Goal: Feedback & Contribution: Contribute content

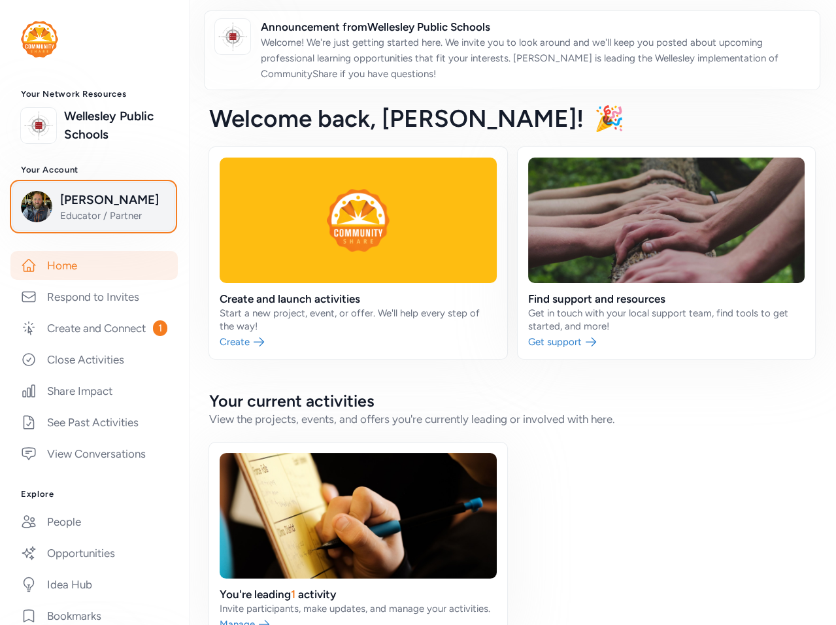
click at [92, 209] on span "Educator / Partner" at bounding box center [113, 215] width 106 height 13
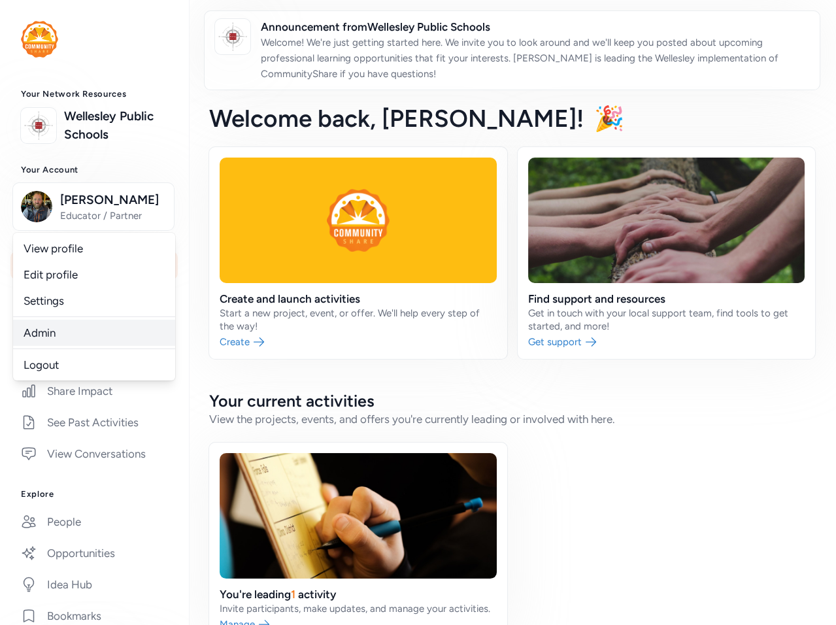
click at [59, 331] on link "Admin" at bounding box center [94, 333] width 162 height 26
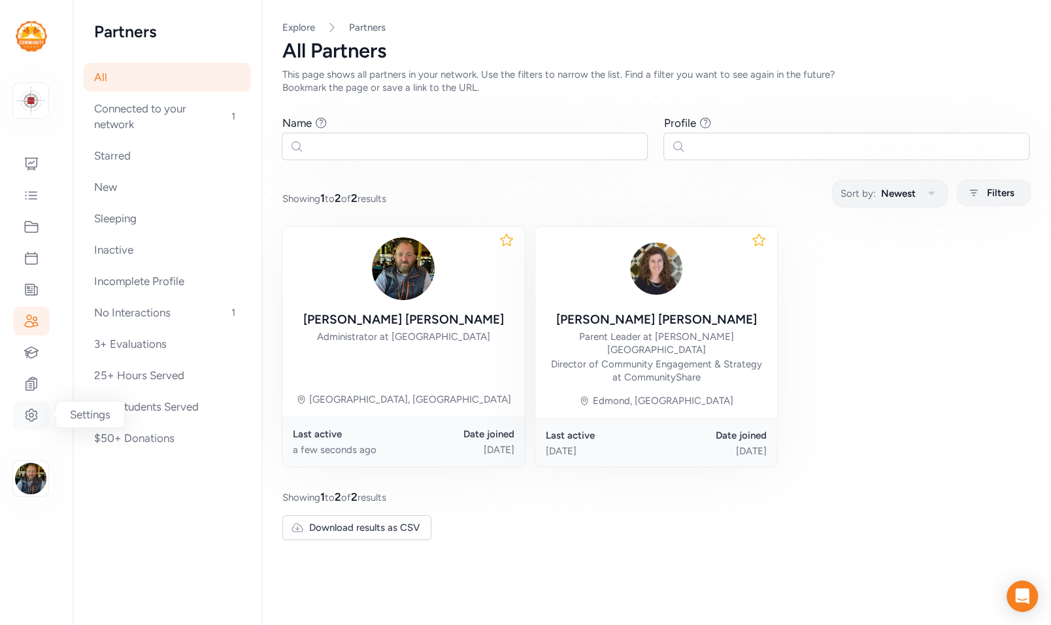
click at [40, 374] on div at bounding box center [31, 415] width 37 height 29
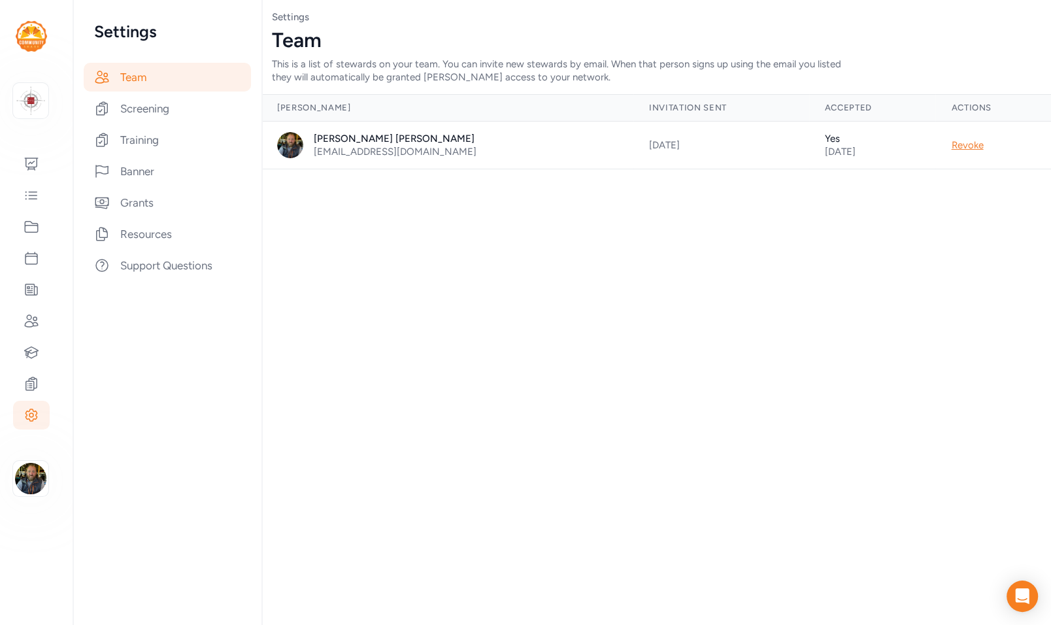
click at [500, 67] on div "Team This is a list of stewards on your team. You can invite new stewards by em…" at bounding box center [656, 56] width 768 height 55
click at [34, 229] on icon at bounding box center [32, 227] width 16 height 16
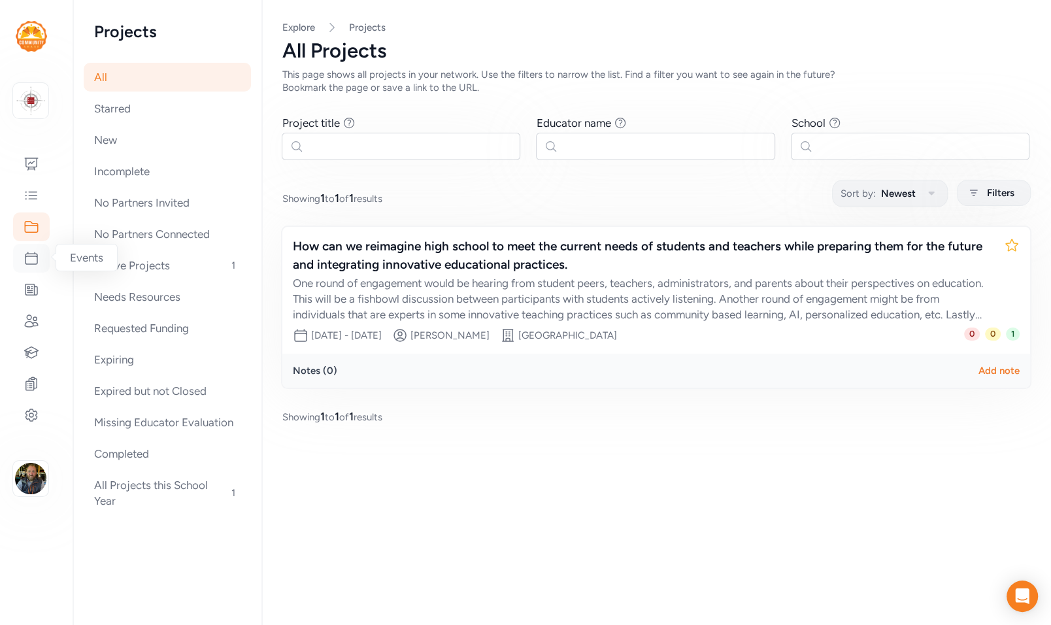
click at [29, 263] on icon at bounding box center [32, 258] width 16 height 16
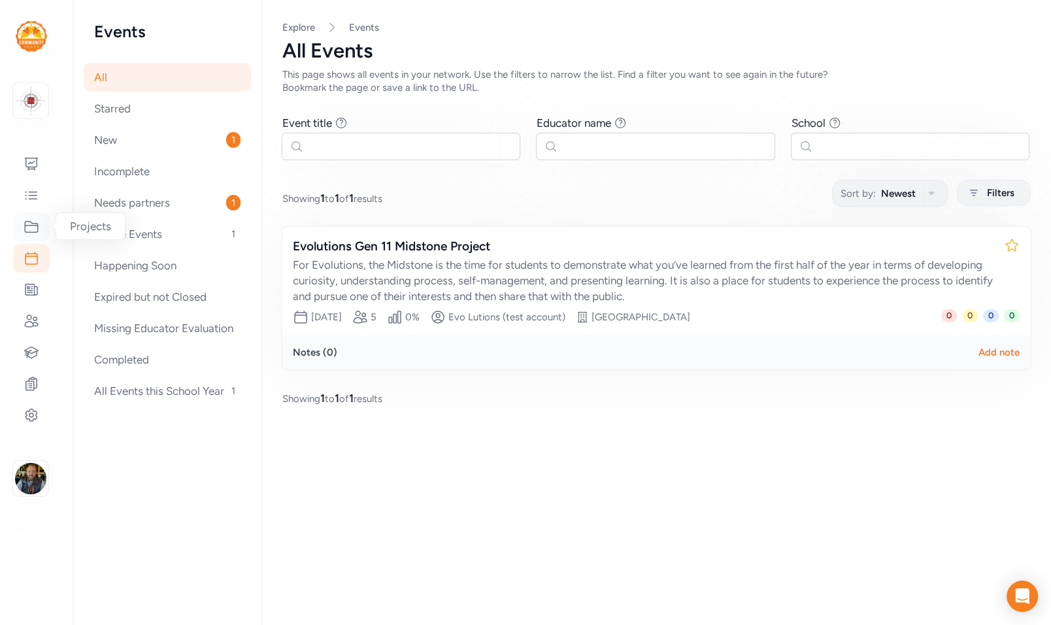
click at [31, 227] on icon at bounding box center [32, 227] width 16 height 16
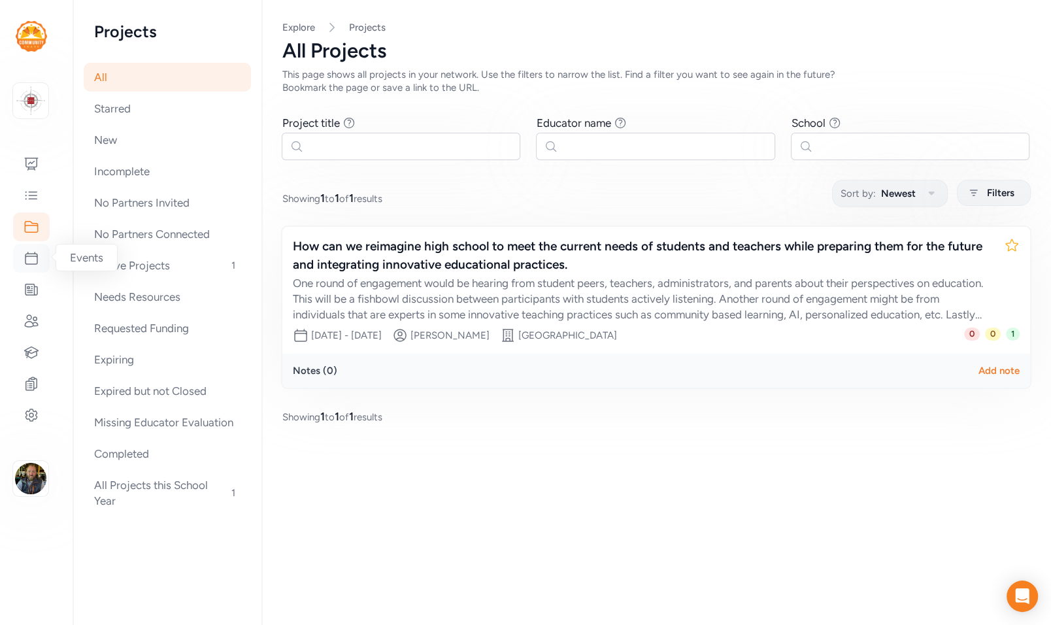
click at [31, 256] on icon at bounding box center [32, 258] width 16 height 16
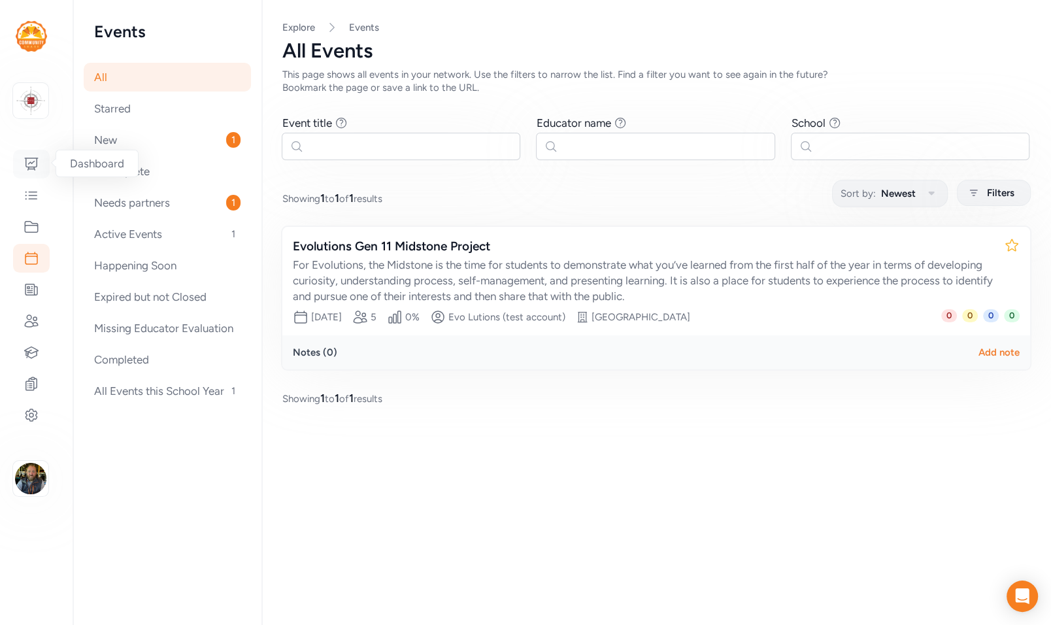
click at [31, 169] on icon at bounding box center [32, 164] width 16 height 16
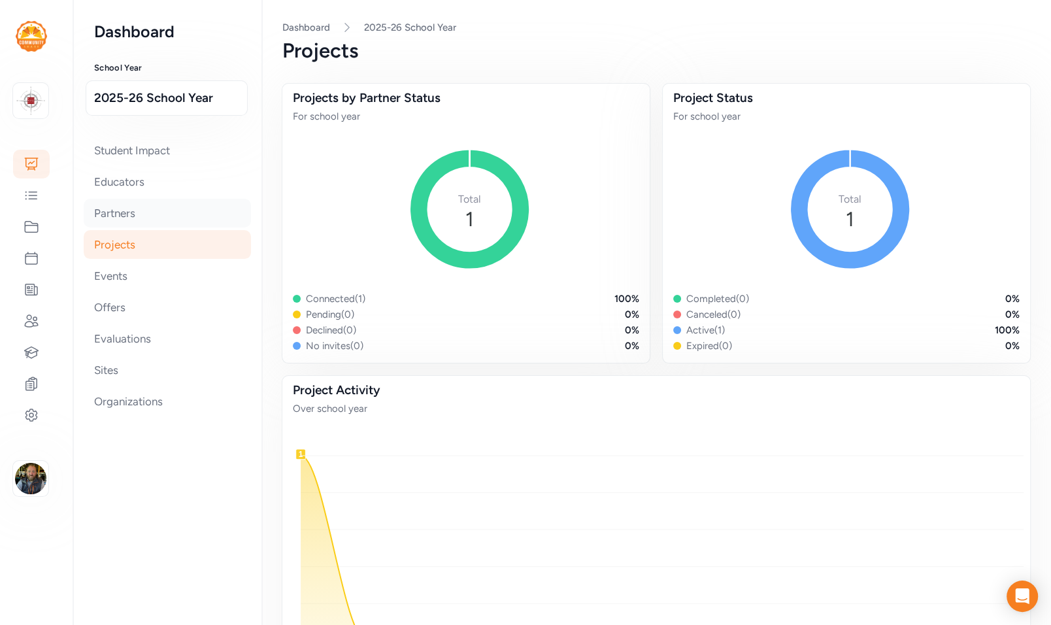
click at [150, 216] on div "Partners" at bounding box center [167, 213] width 167 height 29
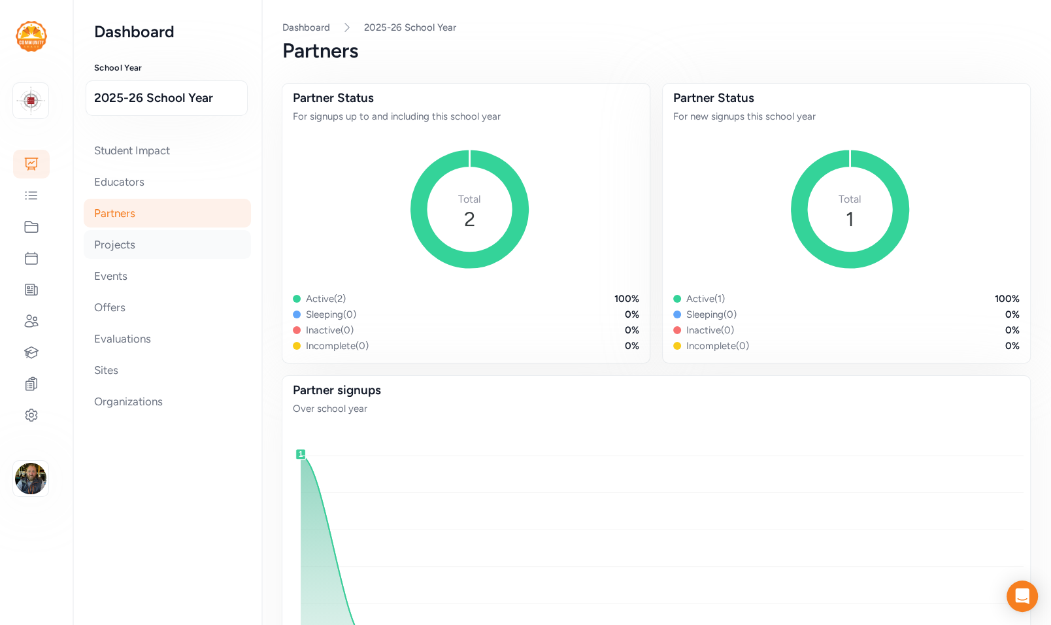
click at [106, 240] on div "Projects" at bounding box center [167, 244] width 167 height 29
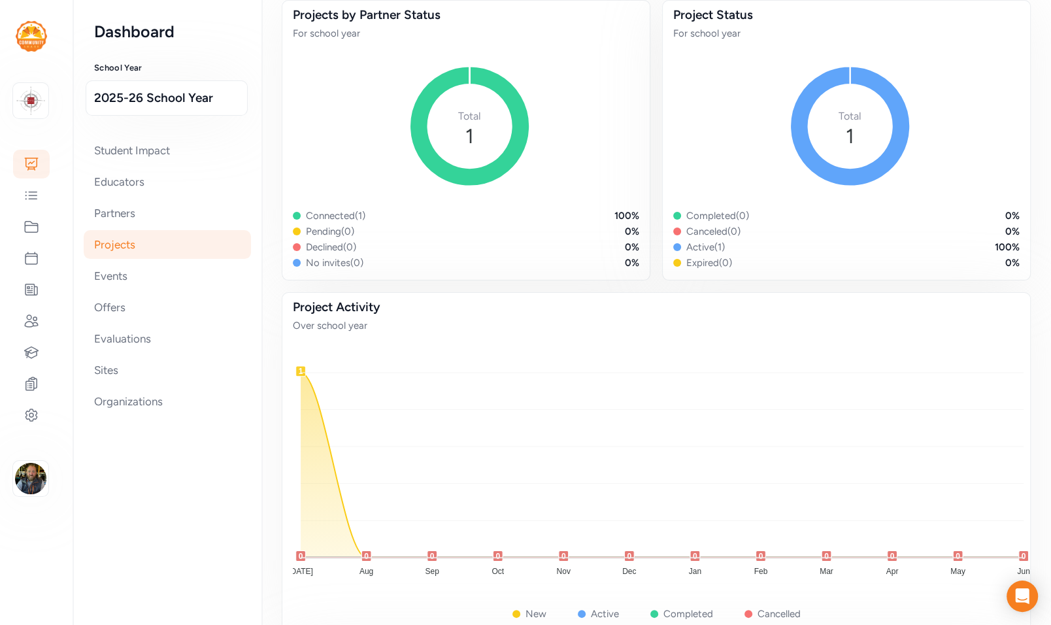
scroll to position [116, 0]
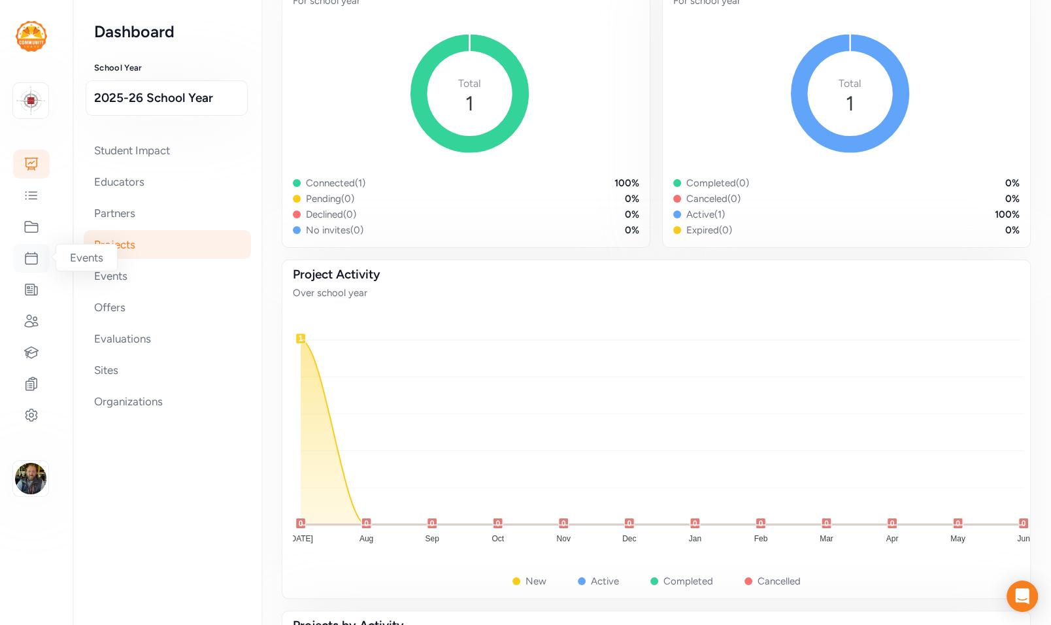
click at [31, 257] on icon at bounding box center [32, 258] width 16 height 16
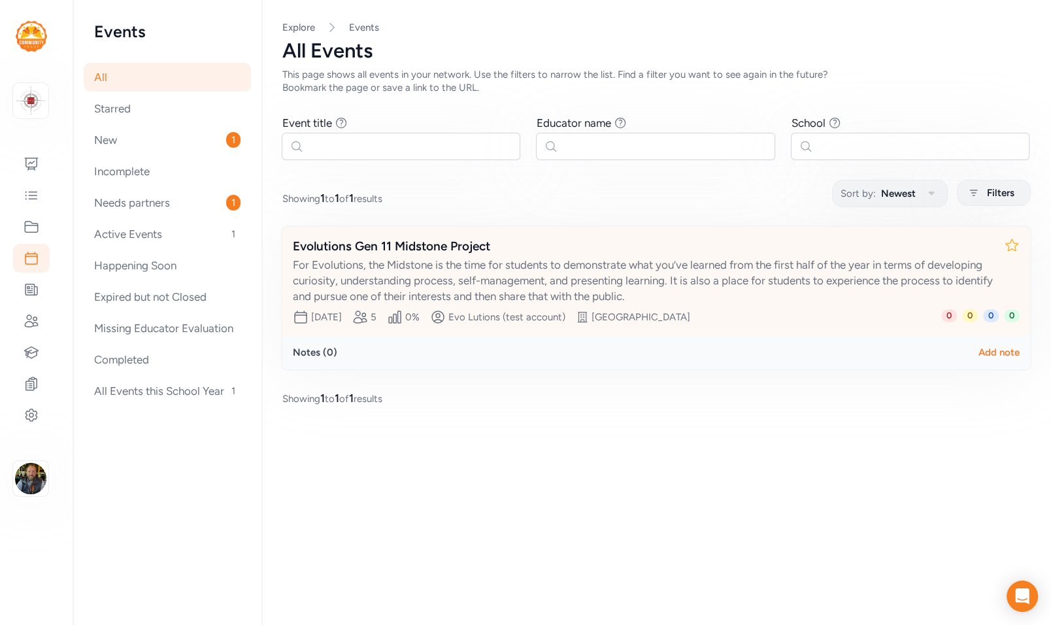
click at [500, 269] on div "For Evolutions, the Midstone is the time for students to demonstrate what you’v…" at bounding box center [643, 280] width 700 height 47
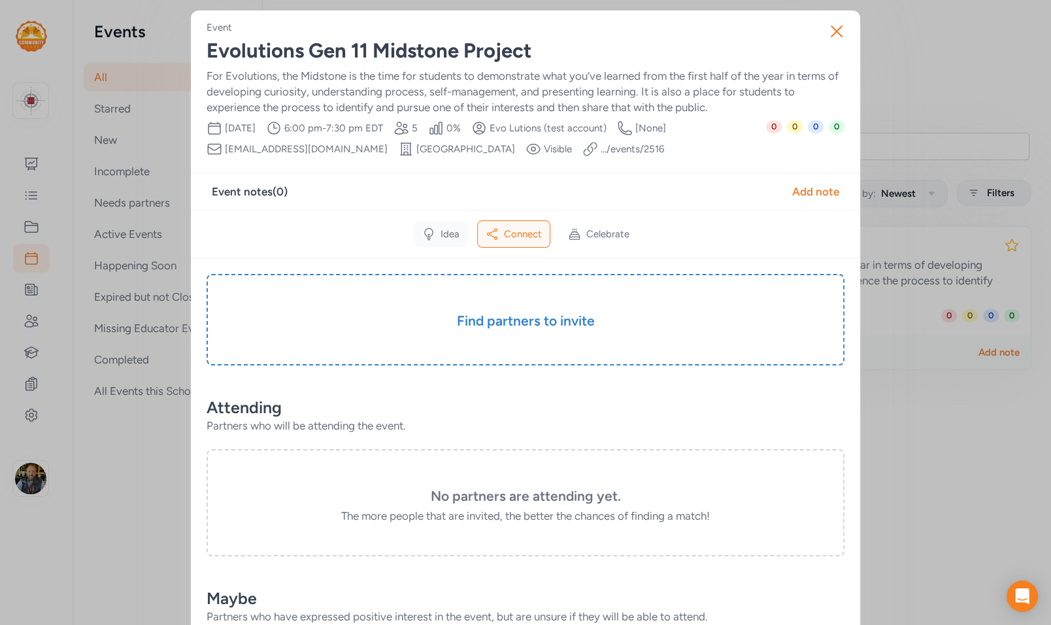
click at [436, 237] on div "Idea" at bounding box center [440, 234] width 53 height 26
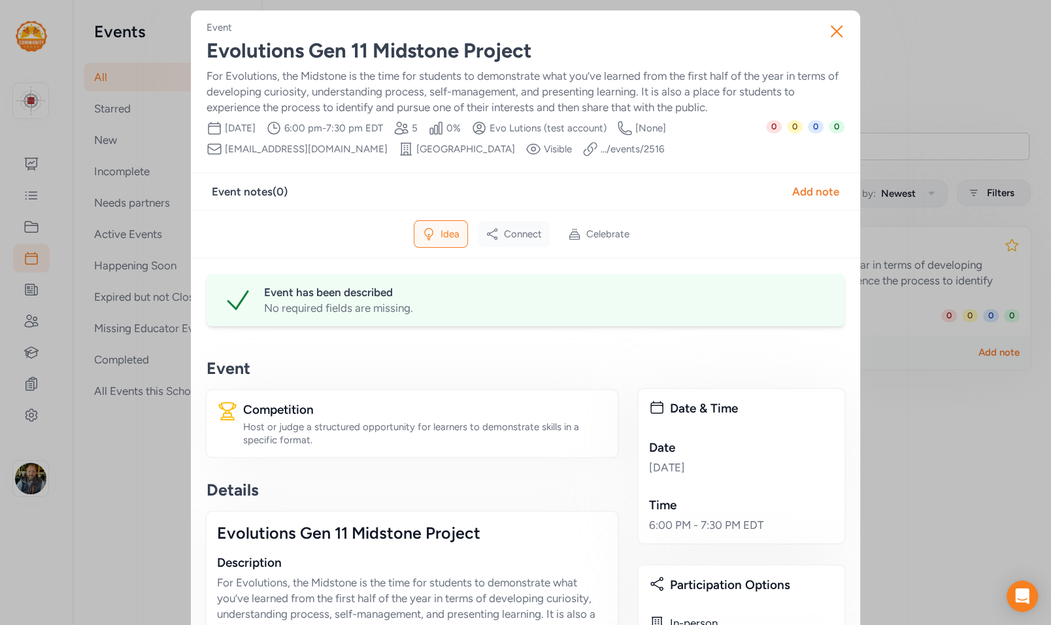
click at [500, 237] on span "Connect" at bounding box center [523, 233] width 38 height 13
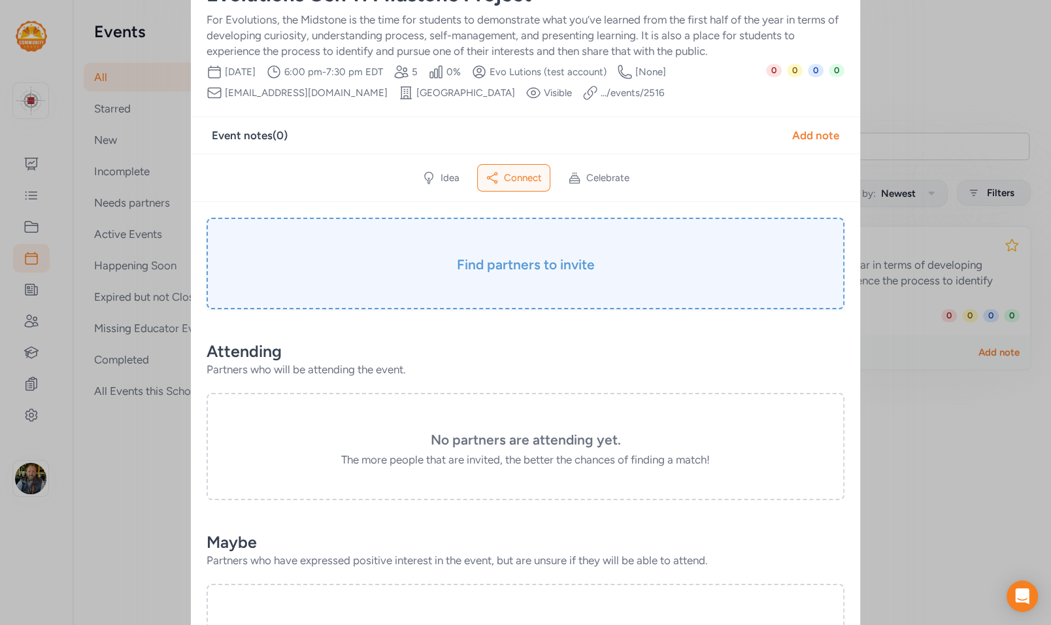
scroll to position [76, 0]
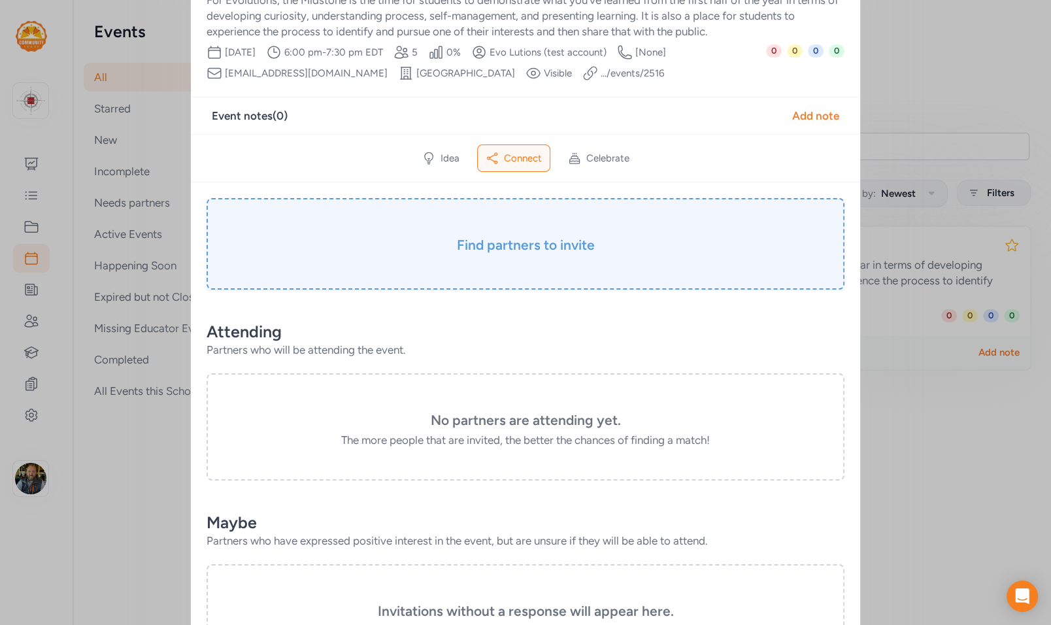
click at [500, 264] on div "Find partners to invite" at bounding box center [525, 243] width 638 height 91
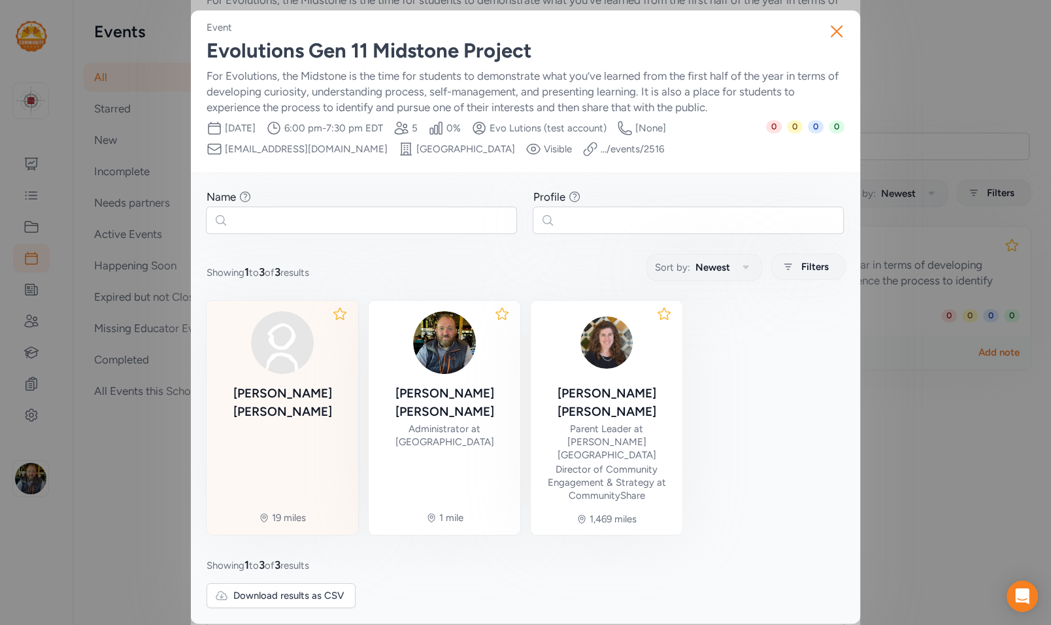
click at [306, 374] on div "William Henes" at bounding box center [282, 402] width 131 height 37
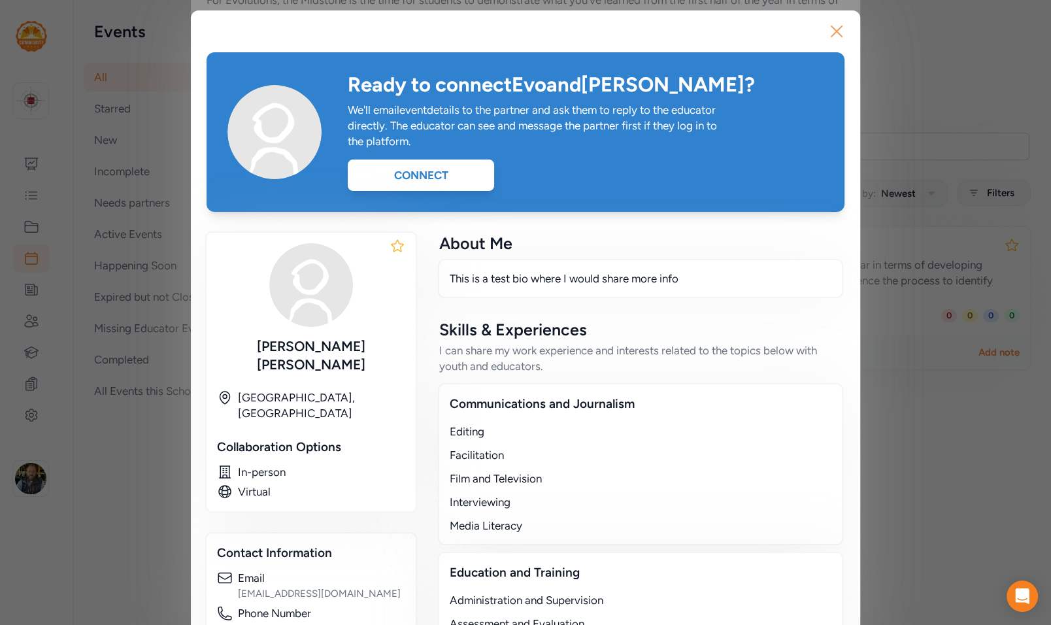
click at [500, 33] on icon "button" at bounding box center [836, 31] width 21 height 21
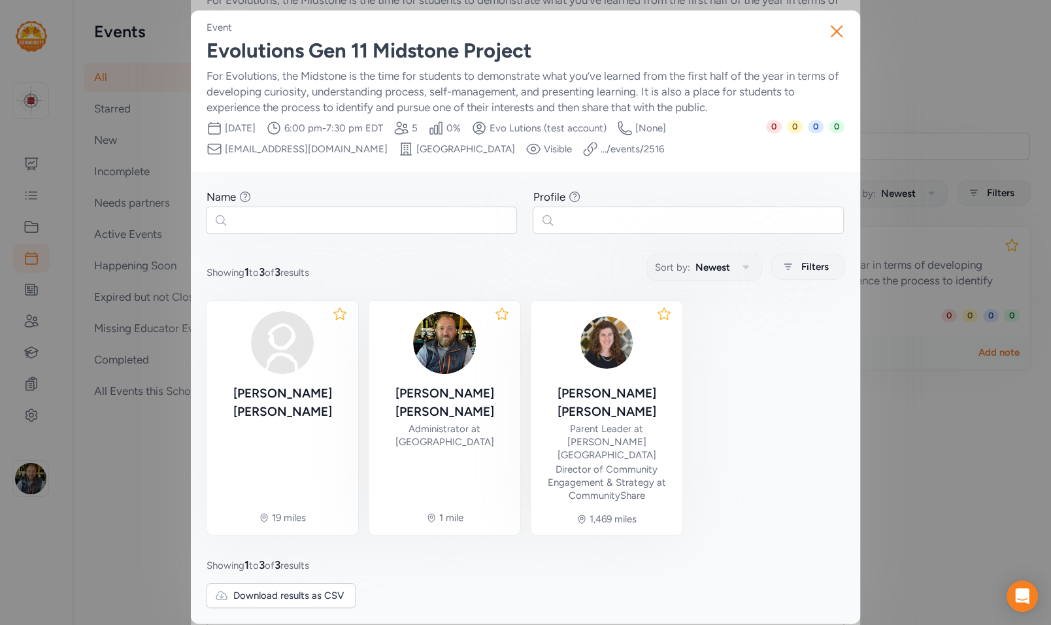
click at [500, 149] on link ".../events/ 2516" at bounding box center [631, 148] width 63 height 13
click at [500, 34] on icon "button" at bounding box center [836, 31] width 21 height 21
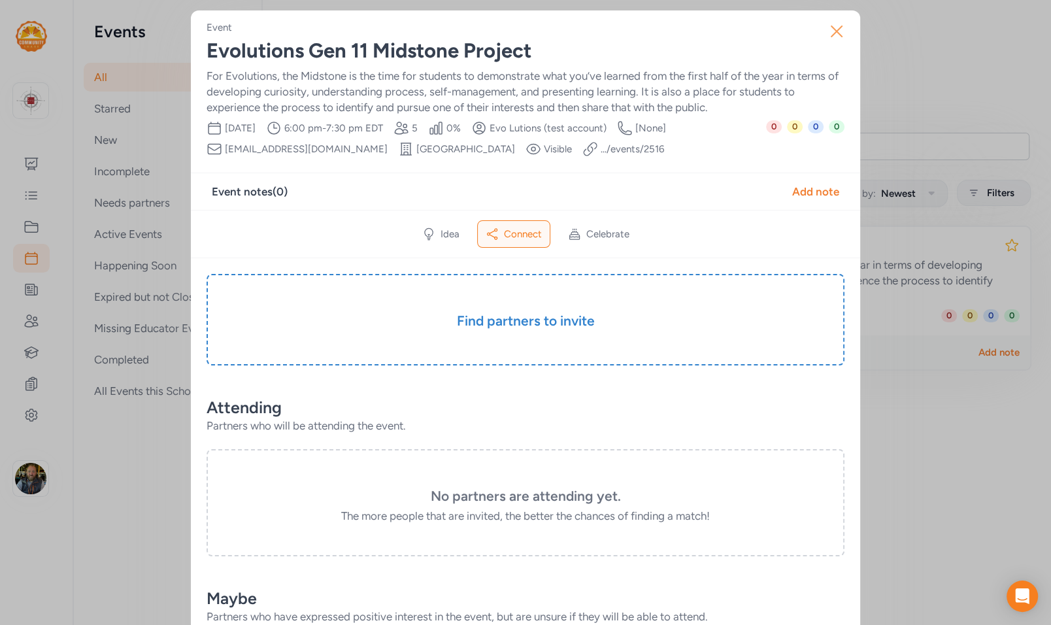
click at [500, 36] on icon "button" at bounding box center [836, 31] width 21 height 21
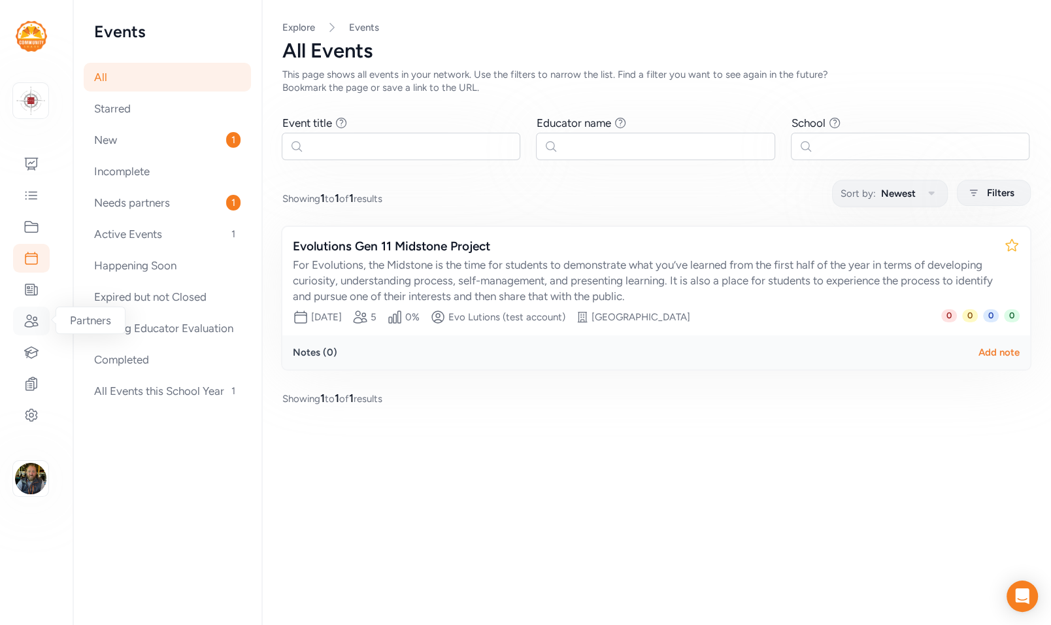
click at [33, 323] on icon at bounding box center [31, 321] width 13 height 12
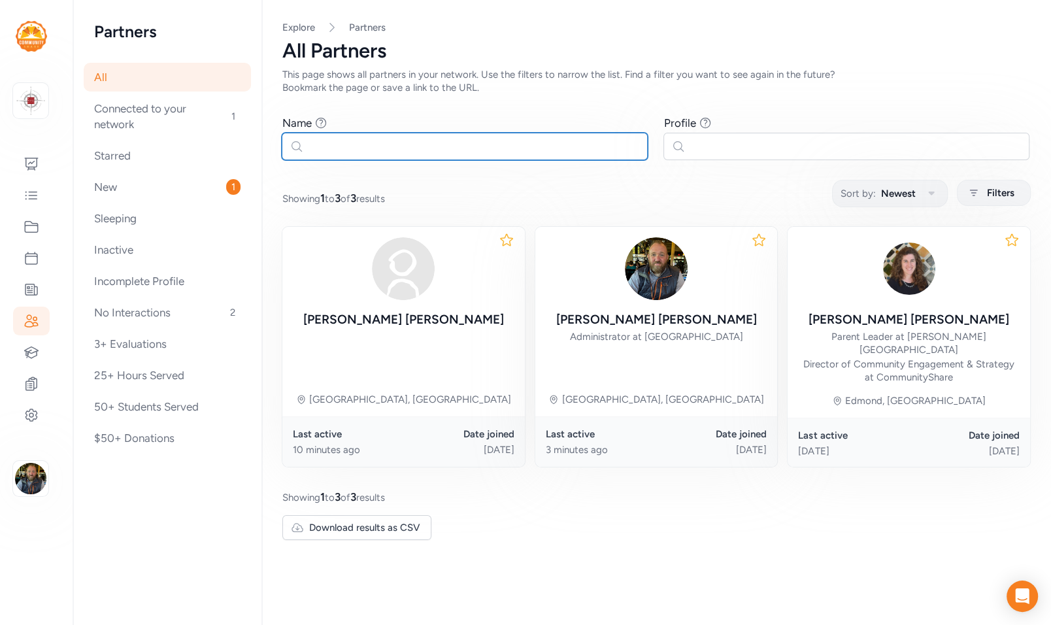
click at [489, 154] on input "text" at bounding box center [465, 146] width 366 height 27
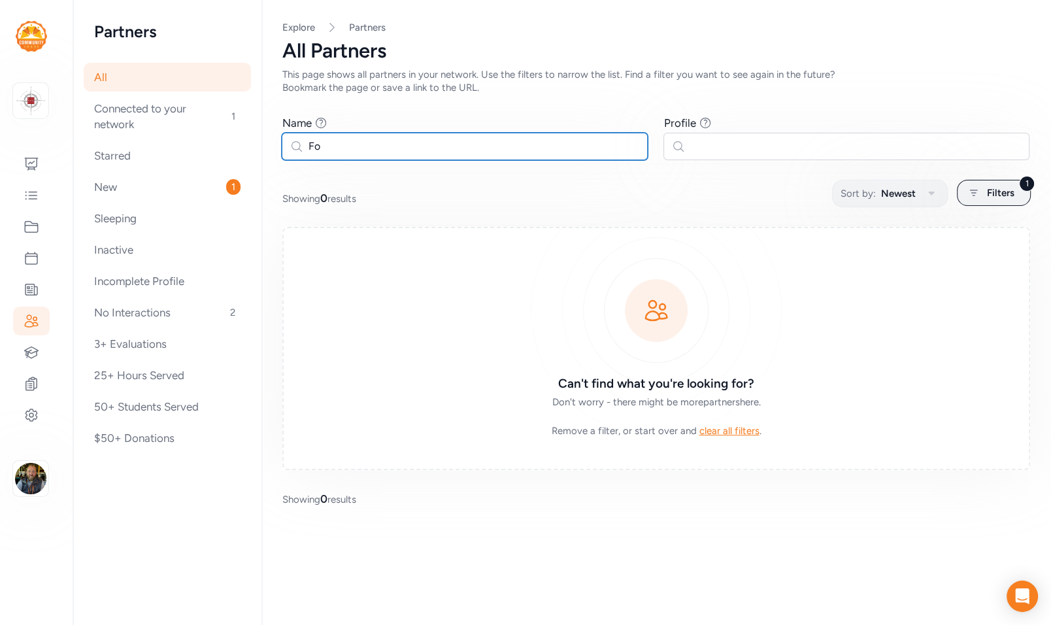
type input "F"
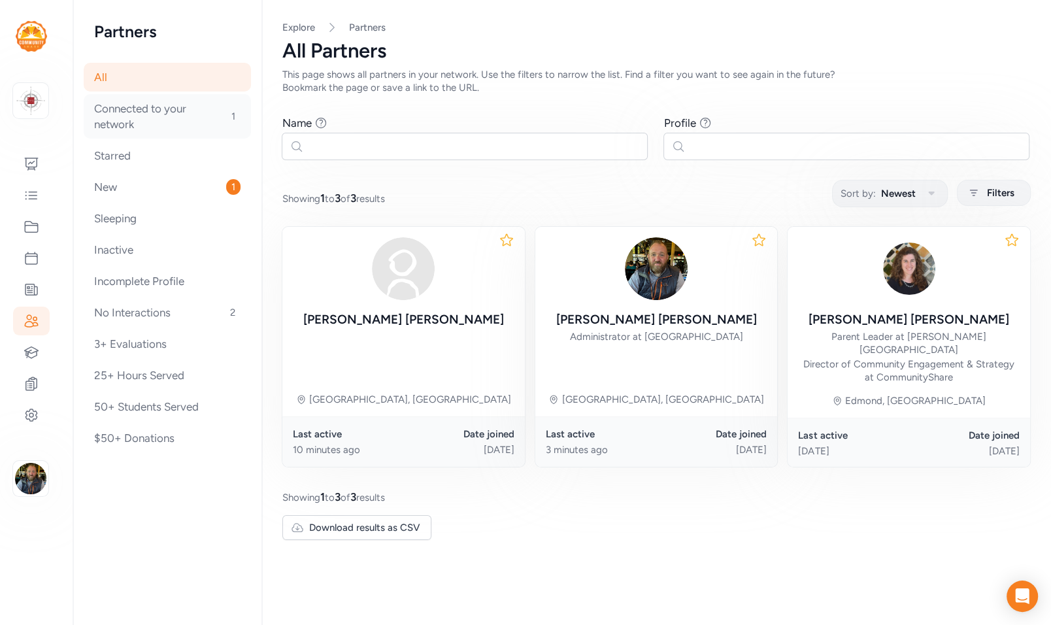
click at [129, 122] on div "Connected to your network 1" at bounding box center [167, 116] width 167 height 44
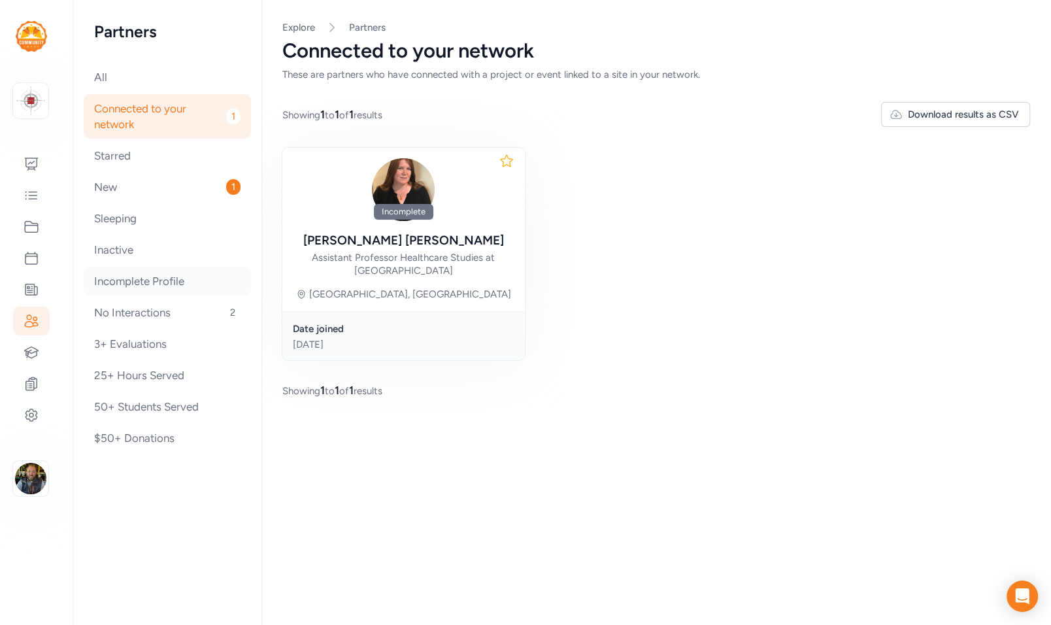
click at [116, 280] on div "Incomplete Profile" at bounding box center [167, 281] width 167 height 29
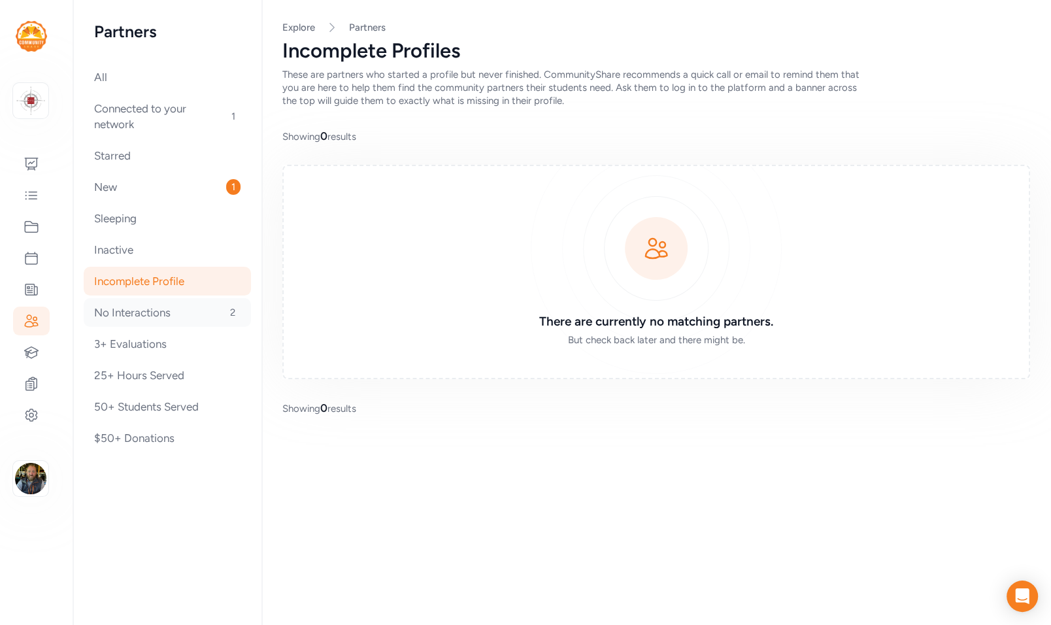
click at [130, 312] on div "No Interactions 2" at bounding box center [167, 312] width 167 height 29
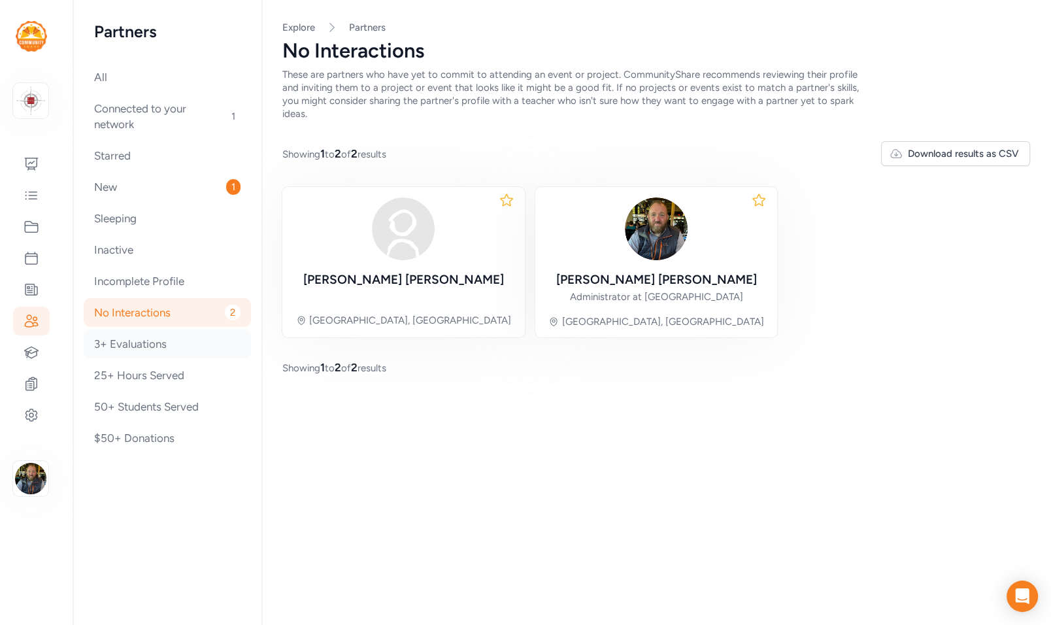
click at [142, 344] on div "3+ Evaluations" at bounding box center [167, 343] width 167 height 29
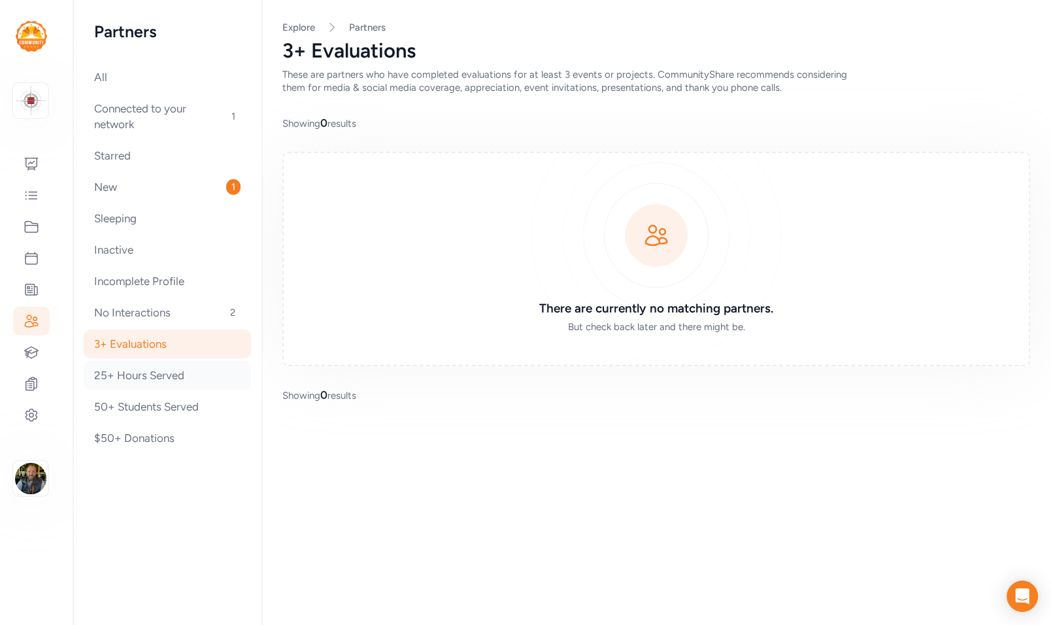
click at [130, 374] on div "25+ Hours Served" at bounding box center [167, 375] width 167 height 29
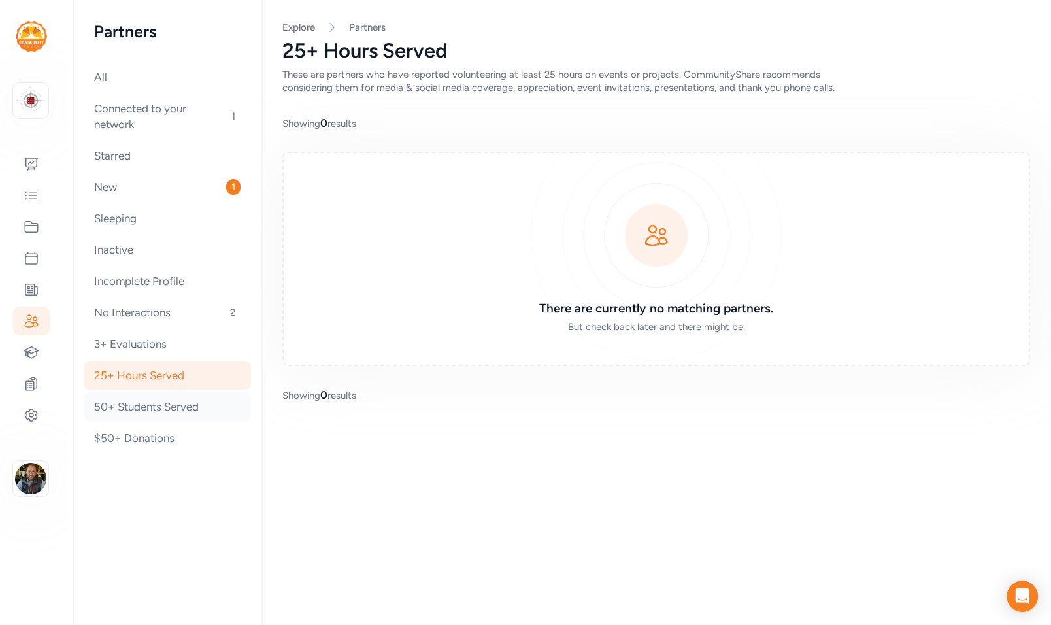
click at [138, 374] on div "50+ Students Served" at bounding box center [167, 406] width 167 height 29
click at [141, 374] on div "$50+ Donations" at bounding box center [167, 437] width 167 height 29
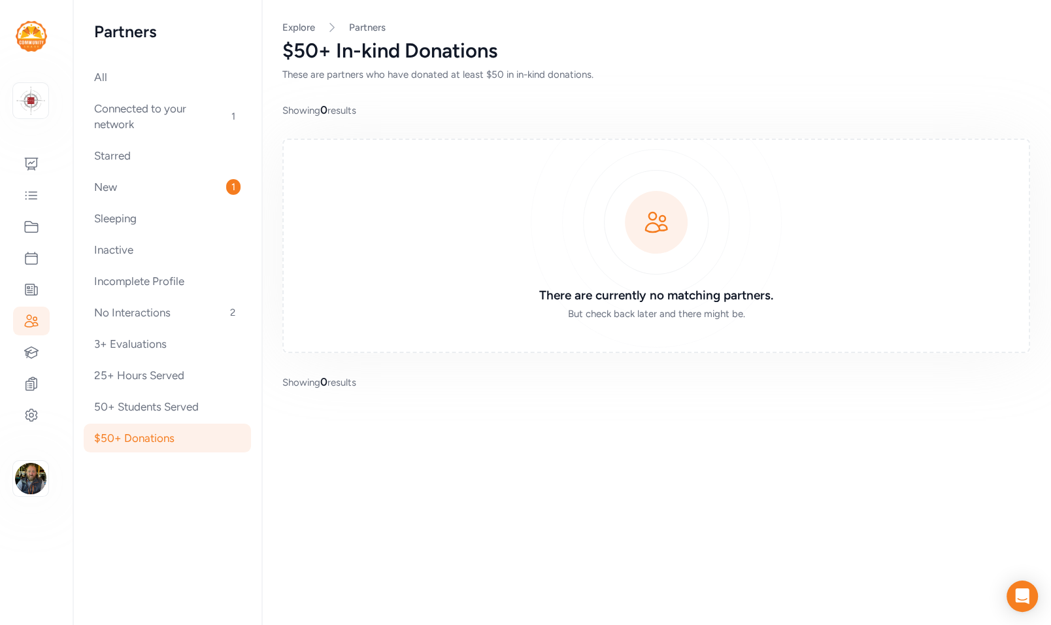
click at [122, 297] on div "All Connected to your network 1 Starred New 1 Sleeping Inactive Incomplete Prof…" at bounding box center [167, 257] width 146 height 389
click at [120, 280] on div "Incomplete Profile" at bounding box center [167, 281] width 167 height 29
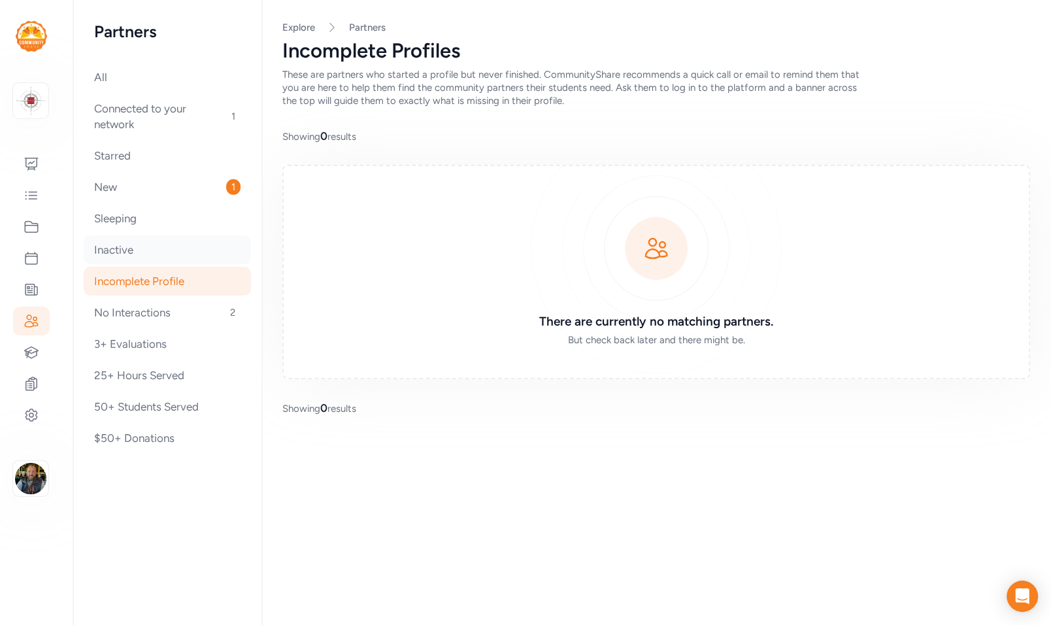
click at [109, 250] on div "Inactive" at bounding box center [167, 249] width 167 height 29
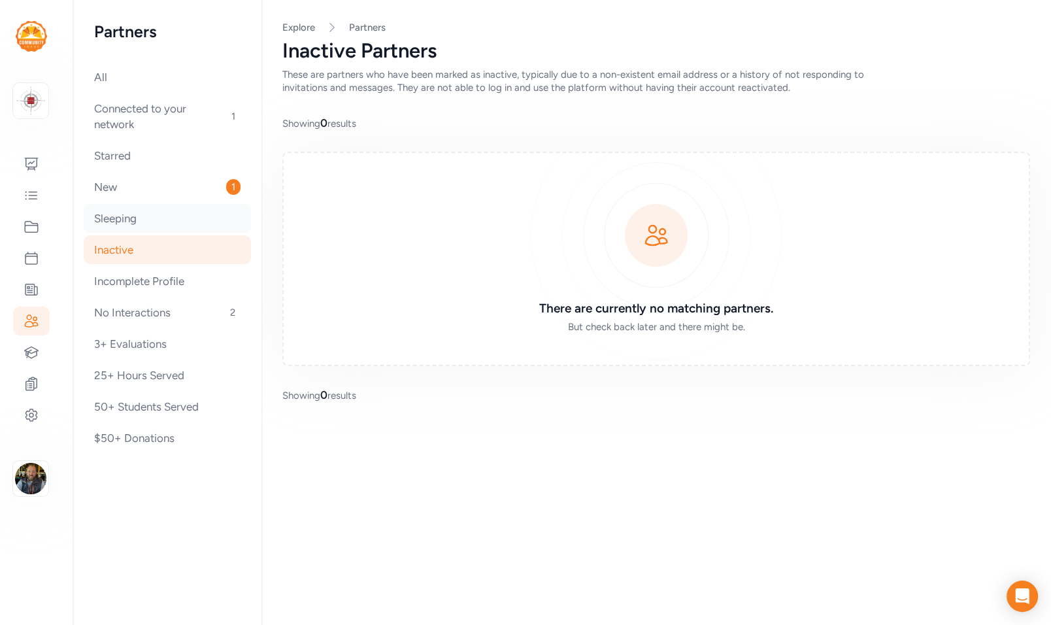
click at [105, 221] on div "Sleeping" at bounding box center [167, 218] width 167 height 29
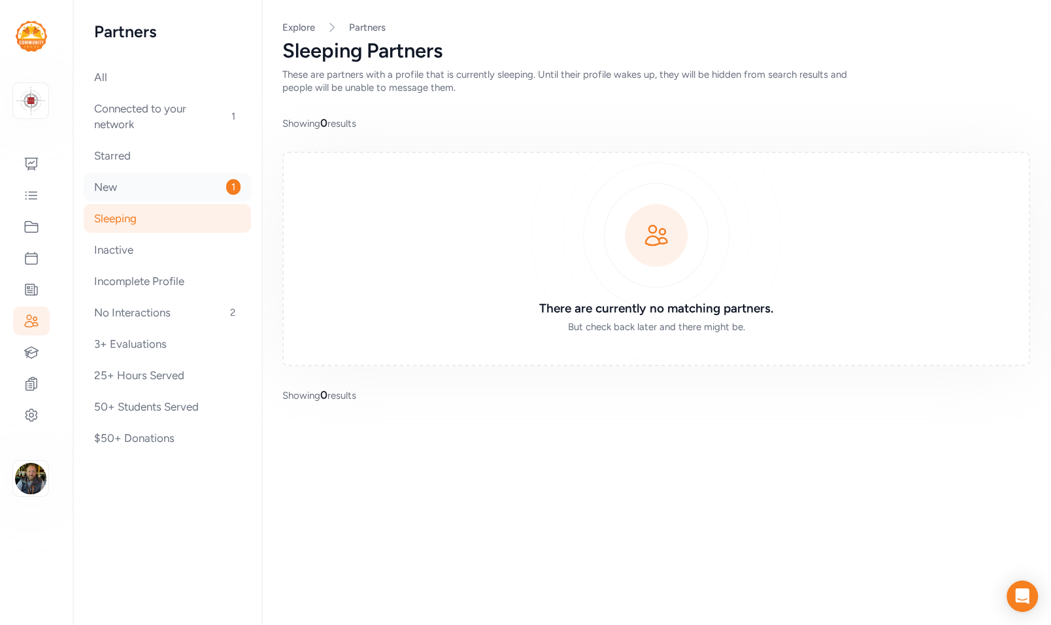
click at [102, 188] on div "New 1" at bounding box center [167, 186] width 167 height 29
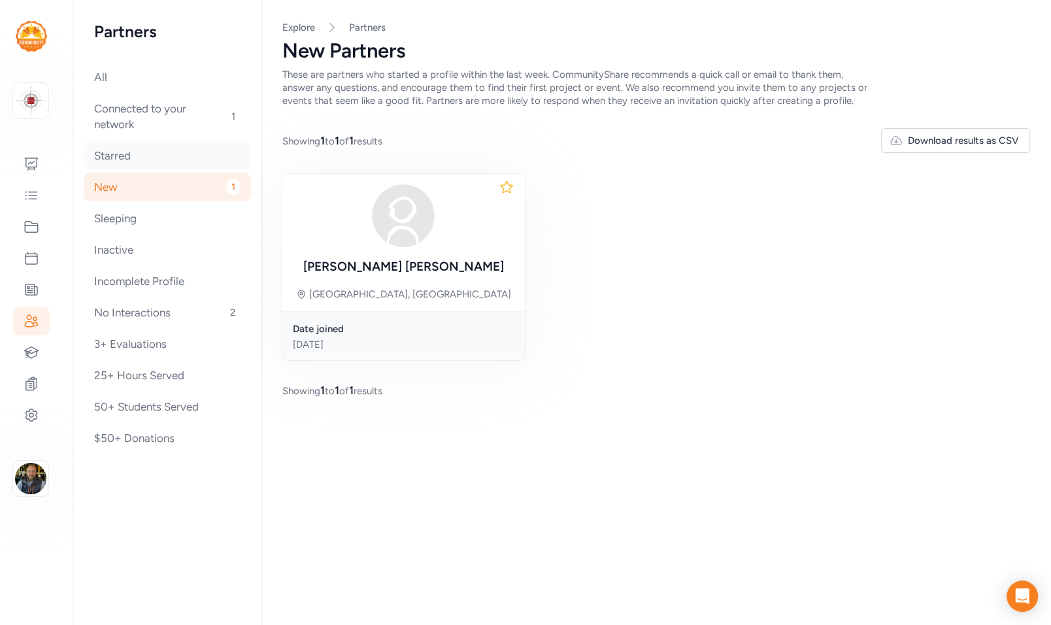
click at [102, 156] on div "Starred" at bounding box center [167, 155] width 167 height 29
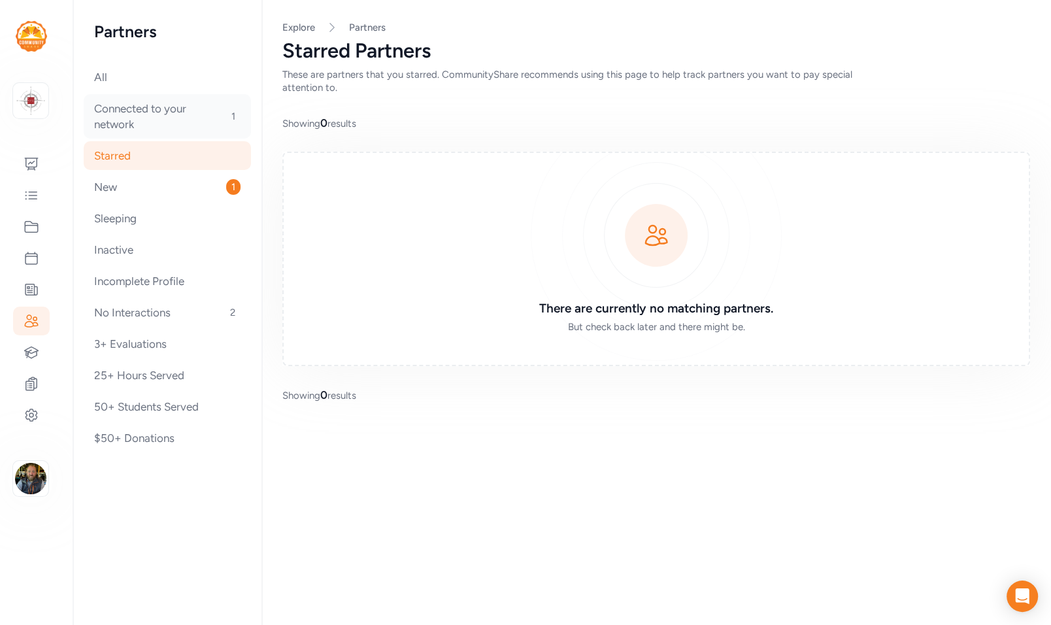
click at [105, 124] on div "Connected to your network 1" at bounding box center [167, 116] width 167 height 44
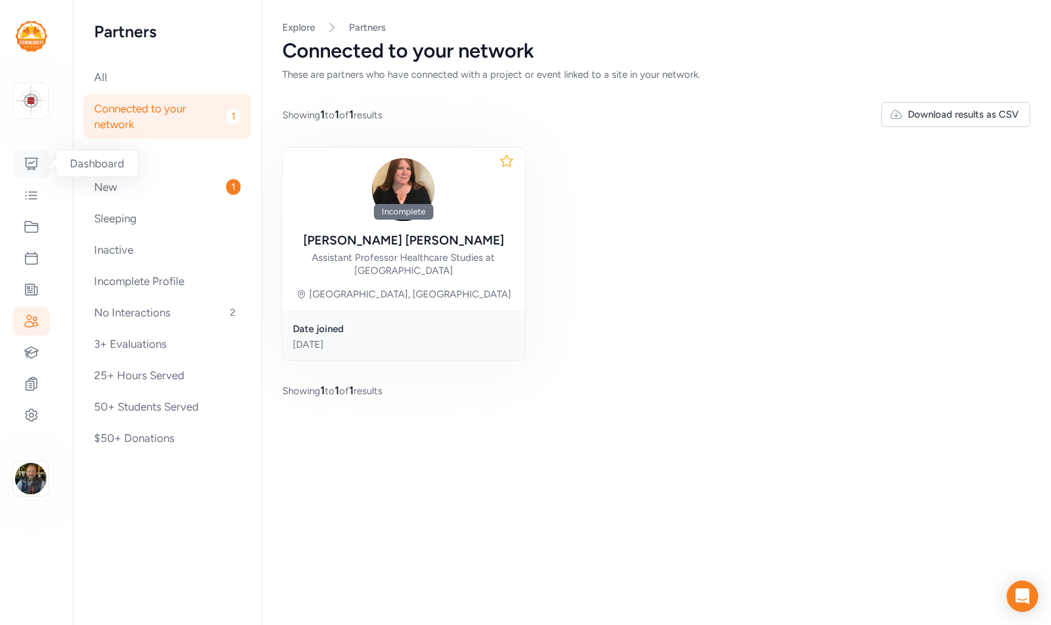
click at [35, 161] on icon at bounding box center [32, 164] width 16 height 16
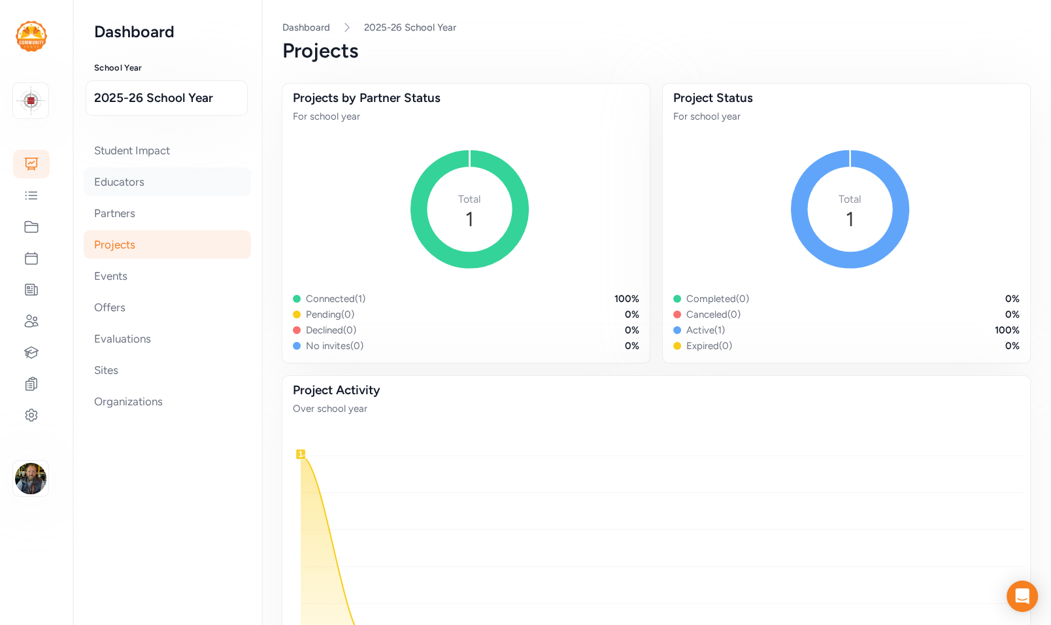
click at [124, 182] on div "Educators" at bounding box center [167, 181] width 167 height 29
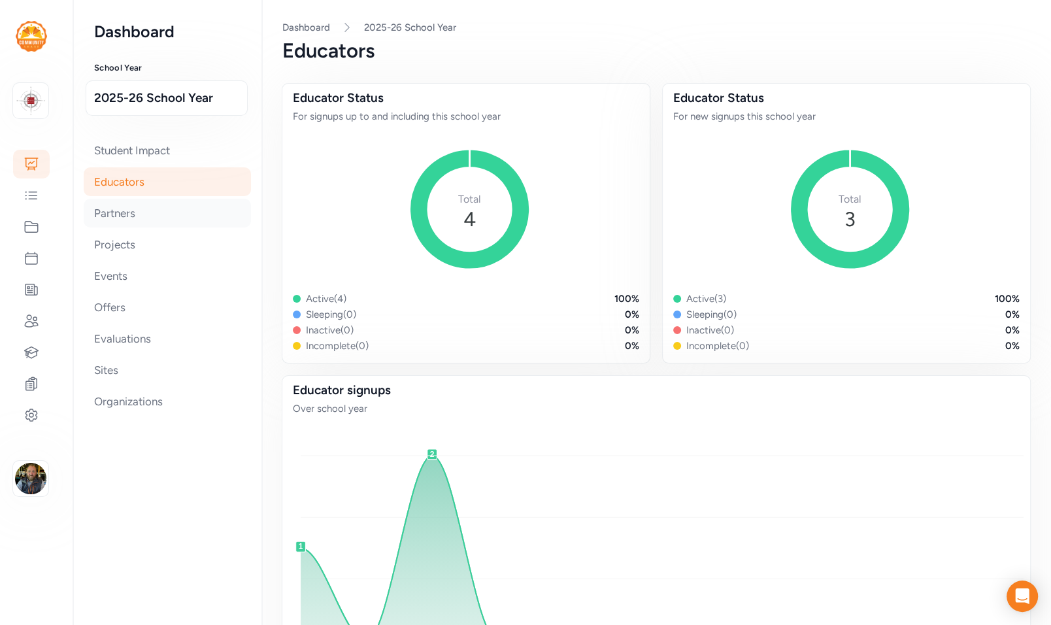
click at [125, 216] on div "Partners" at bounding box center [167, 213] width 167 height 29
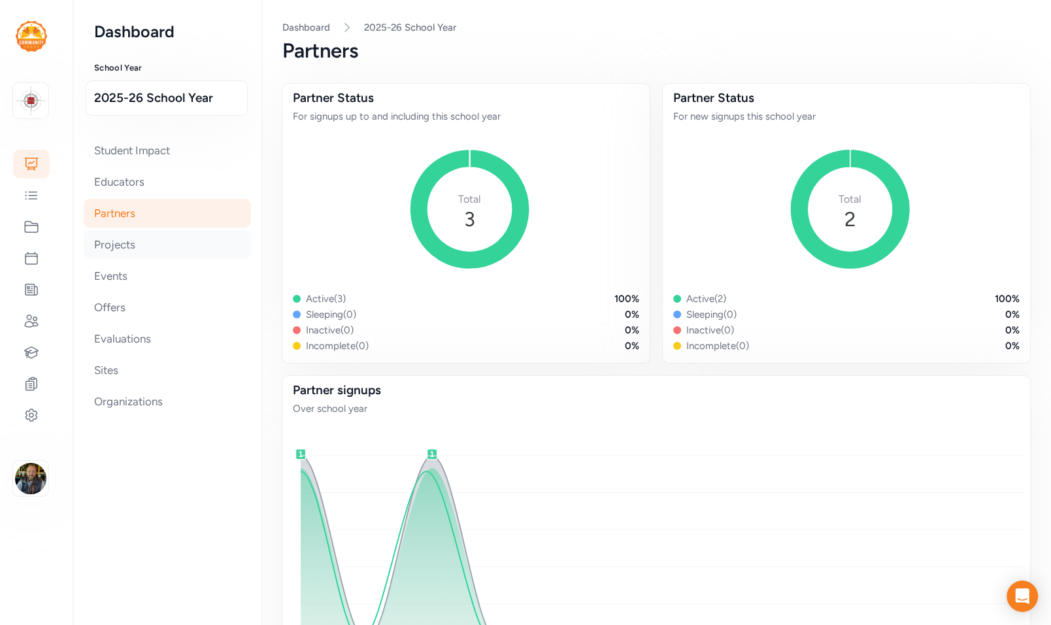
click at [111, 246] on div "Projects" at bounding box center [167, 244] width 167 height 29
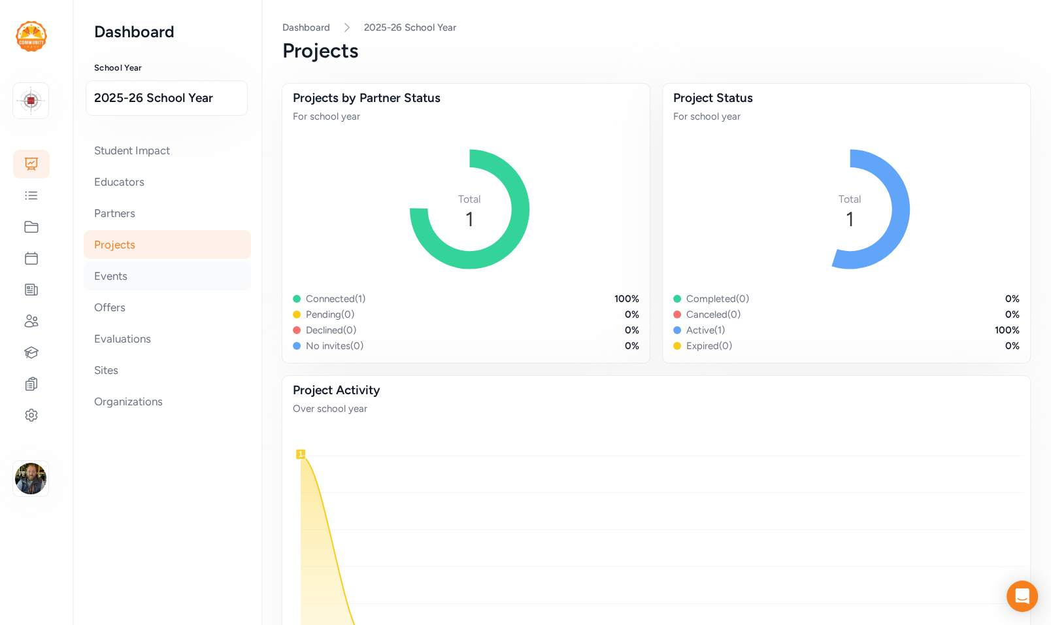
click at [111, 276] on div "Events" at bounding box center [167, 275] width 167 height 29
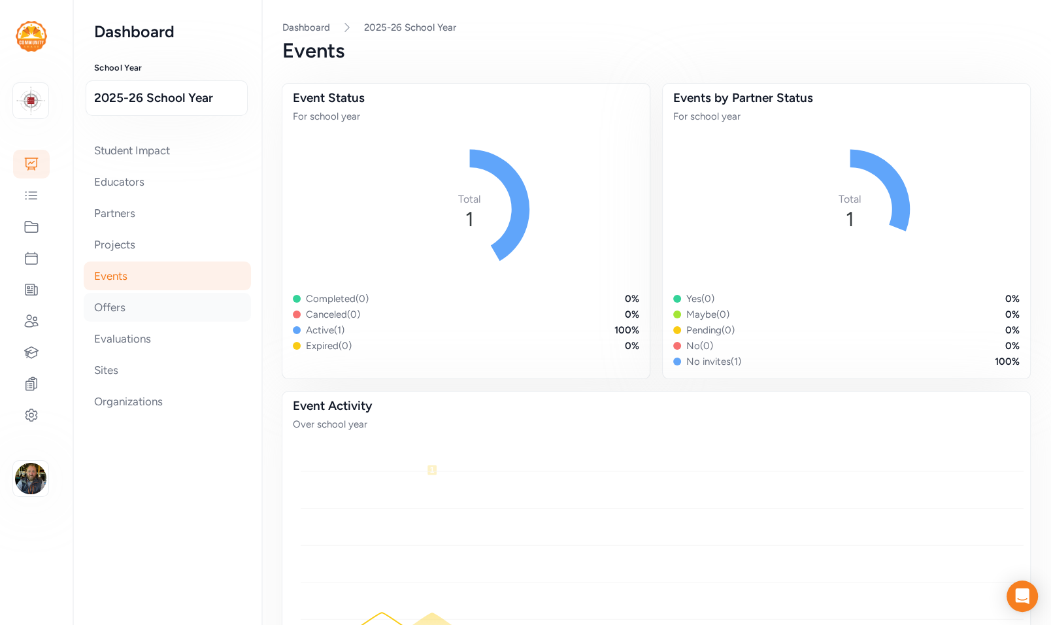
click at [107, 310] on div "Offers" at bounding box center [167, 307] width 167 height 29
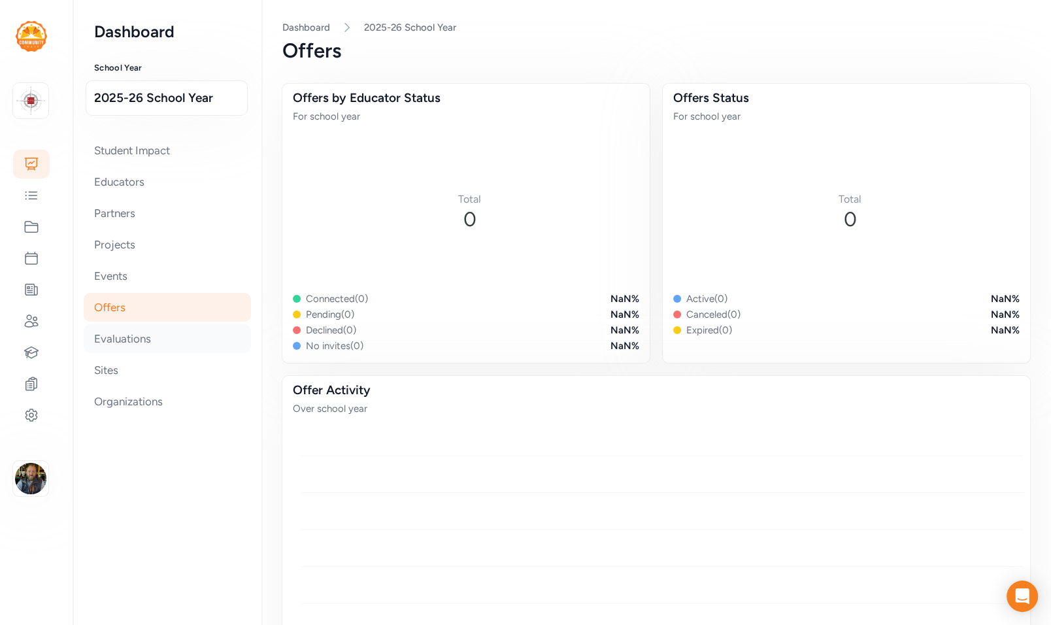
click at [112, 336] on div "Evaluations" at bounding box center [167, 338] width 167 height 29
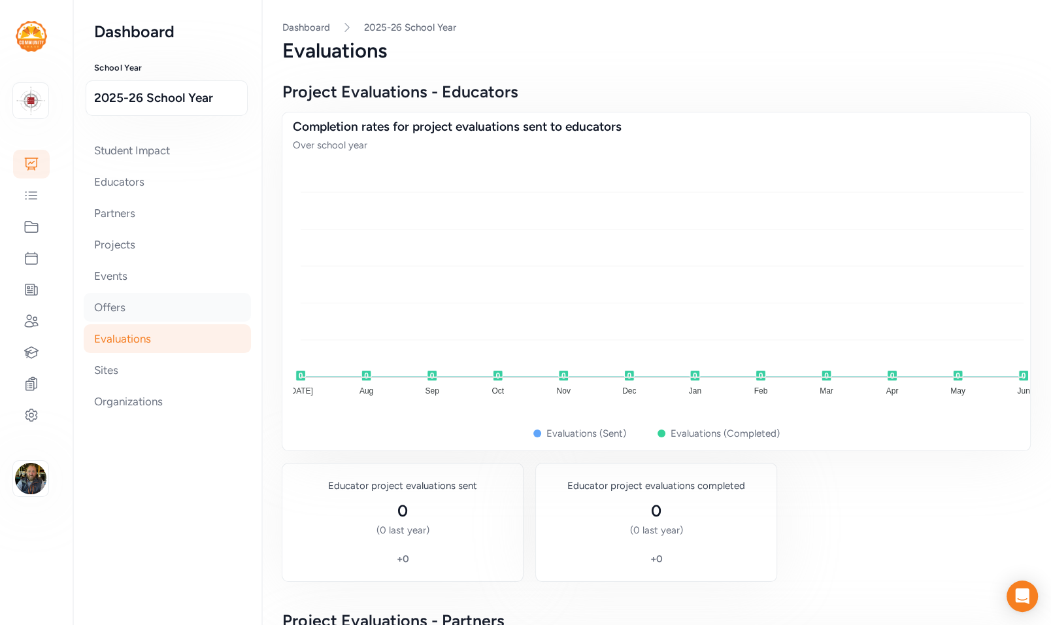
click at [105, 297] on div "Offers" at bounding box center [167, 307] width 167 height 29
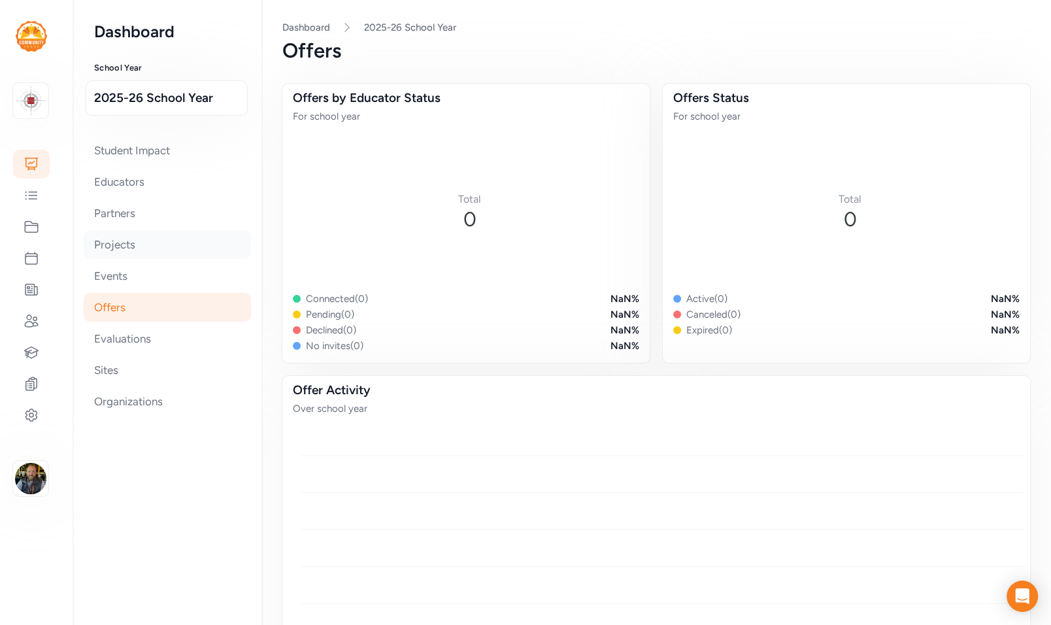
click at [97, 248] on div "Projects" at bounding box center [167, 244] width 167 height 29
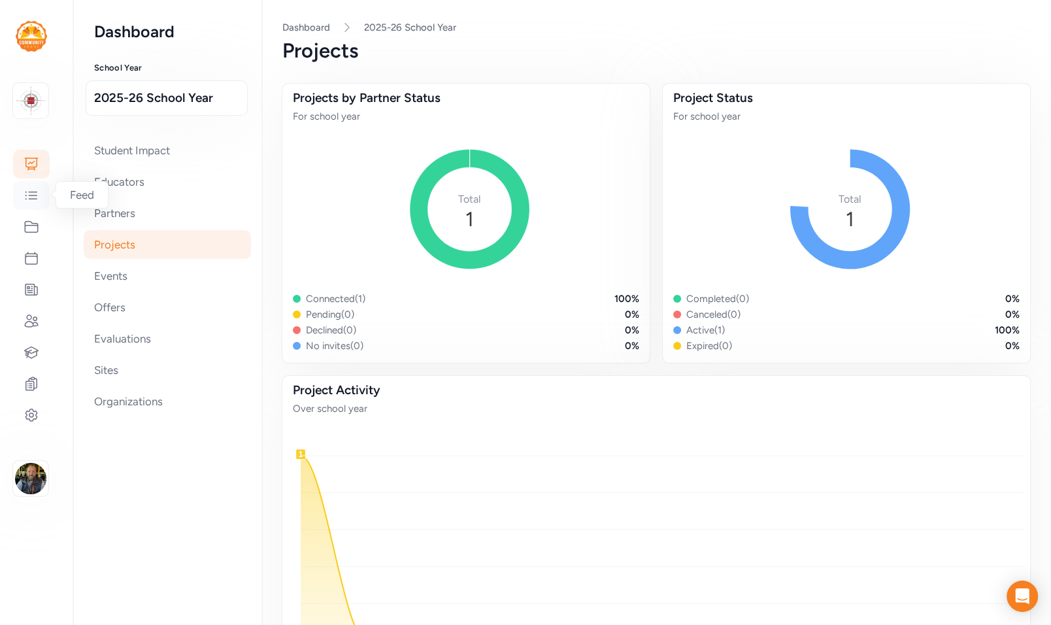
click at [40, 195] on div at bounding box center [31, 195] width 37 height 29
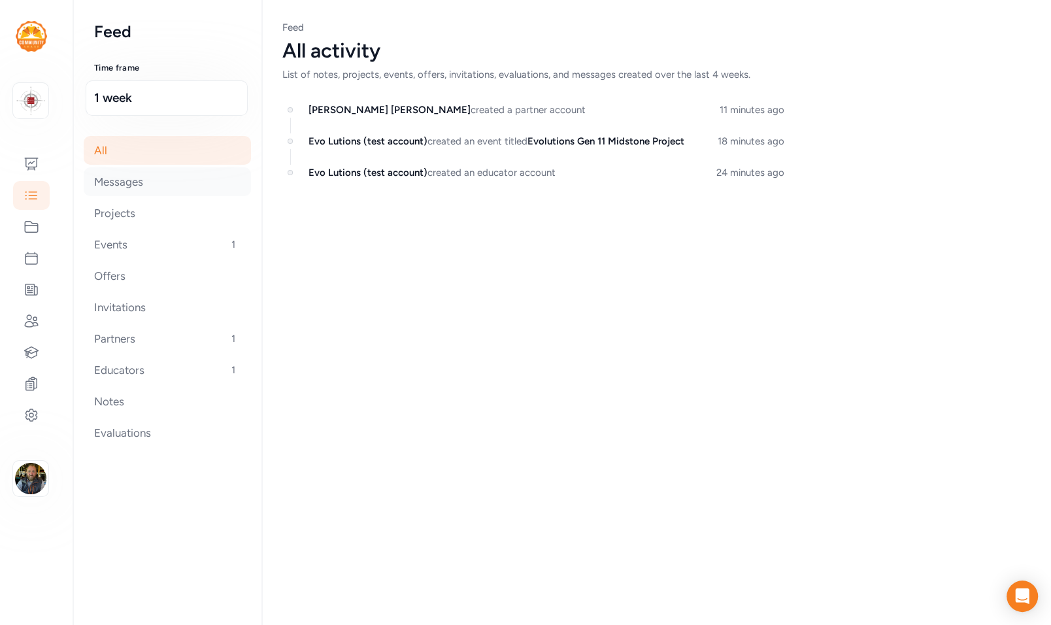
click at [105, 185] on div "Messages" at bounding box center [167, 181] width 167 height 29
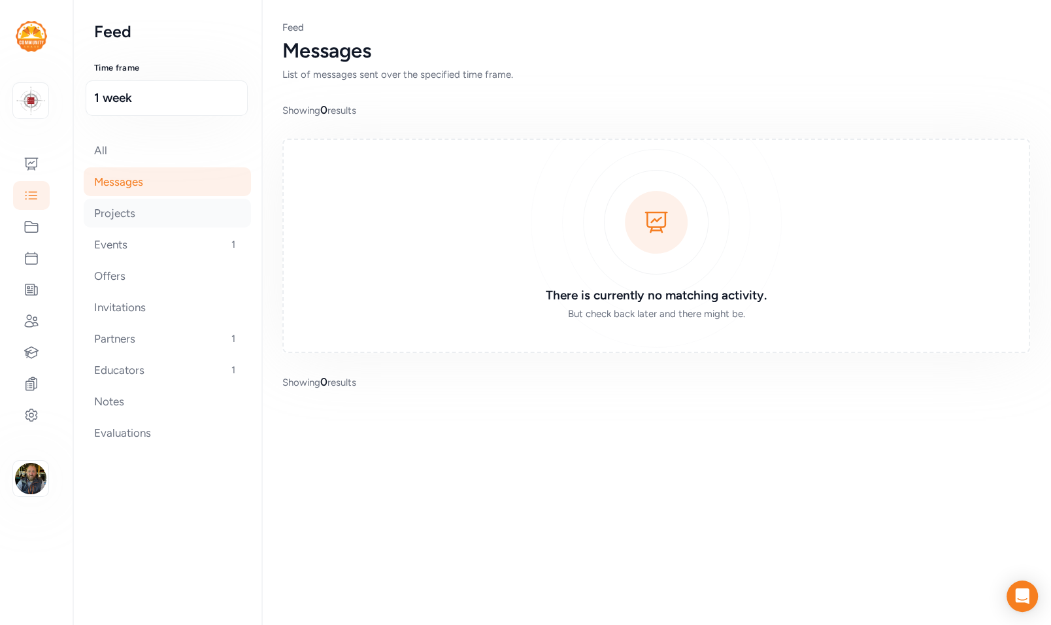
click at [110, 216] on div "Projects" at bounding box center [167, 213] width 167 height 29
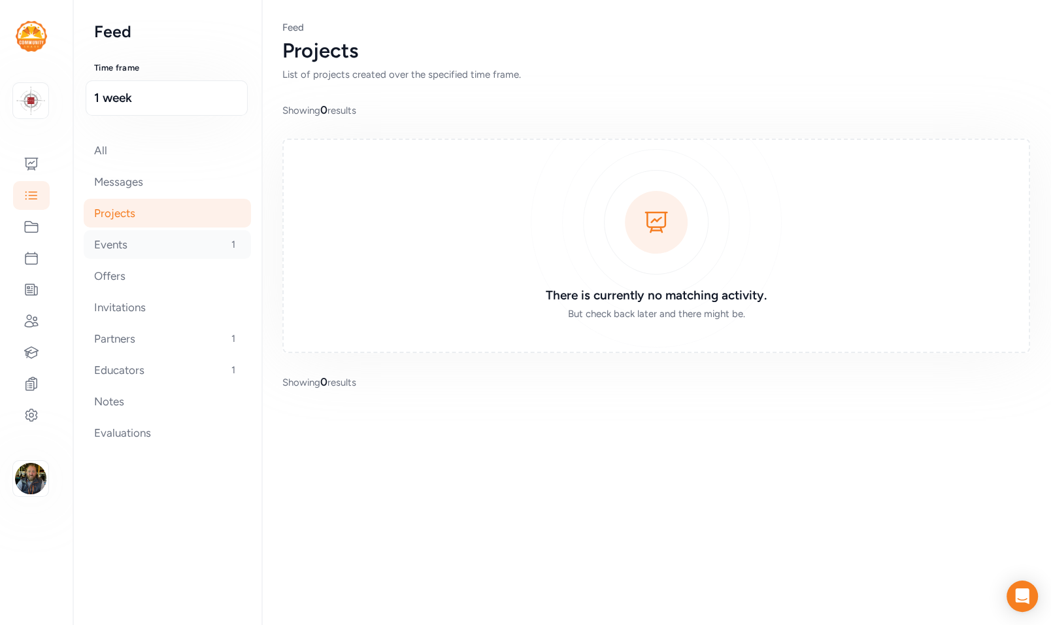
click at [113, 247] on div "Events 1" at bounding box center [167, 244] width 167 height 29
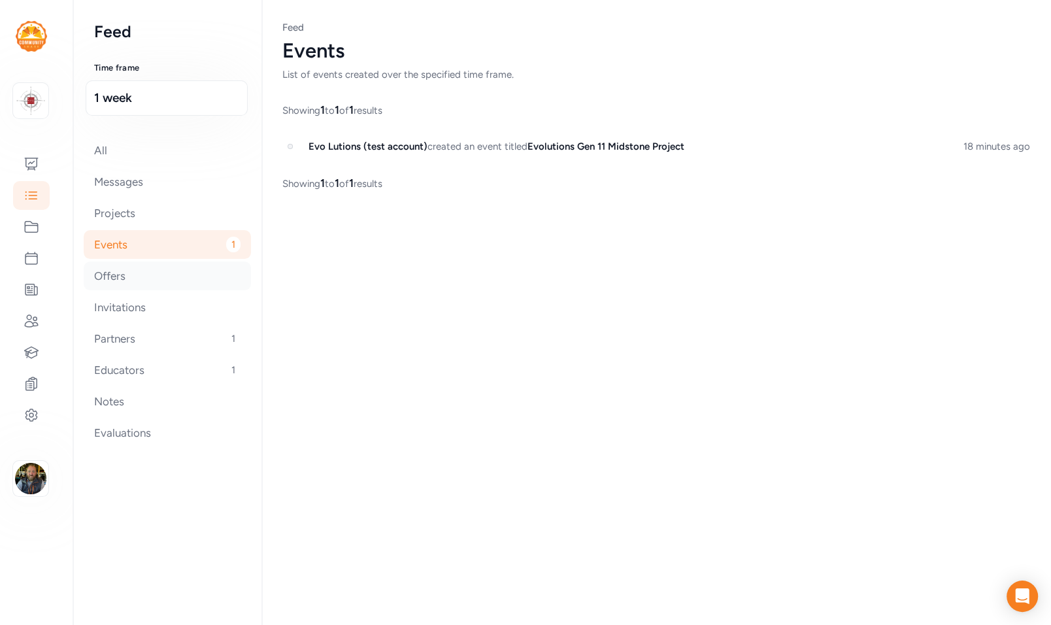
click at [112, 278] on div "Offers" at bounding box center [167, 275] width 167 height 29
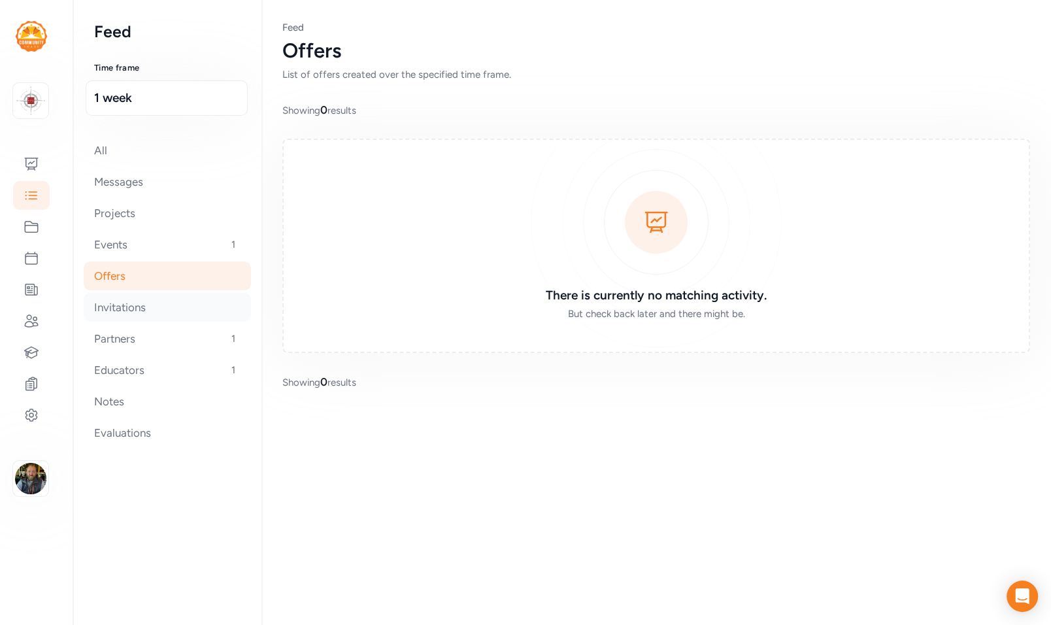
click at [112, 301] on div "Invitations" at bounding box center [167, 307] width 167 height 29
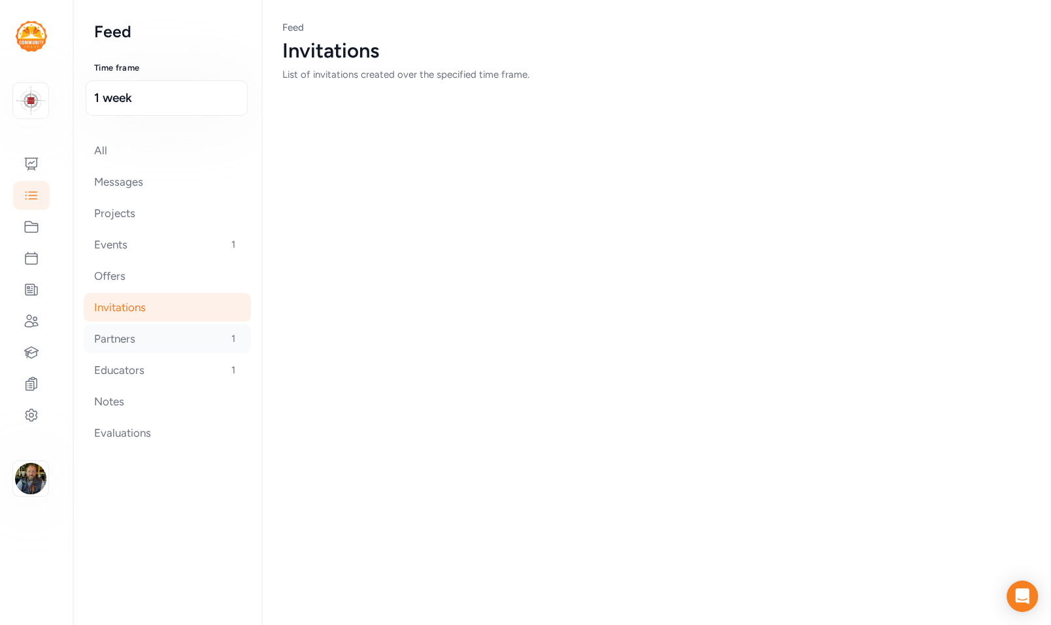
click at [101, 333] on div "Partners 1" at bounding box center [167, 338] width 167 height 29
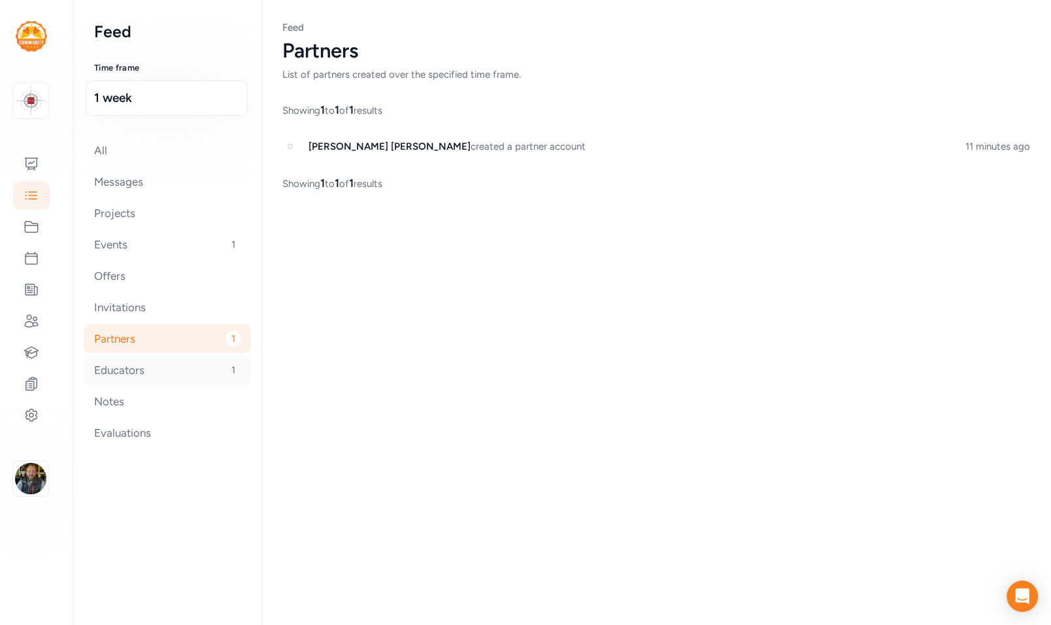
click at [107, 370] on div "Educators 1" at bounding box center [167, 369] width 167 height 29
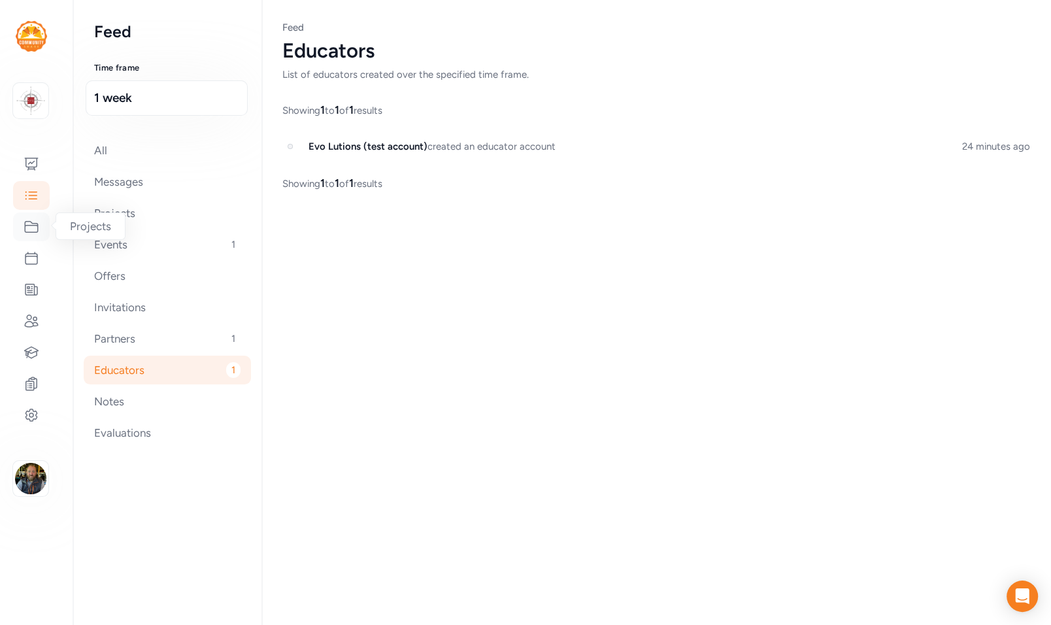
click at [33, 223] on icon at bounding box center [32, 227] width 16 height 16
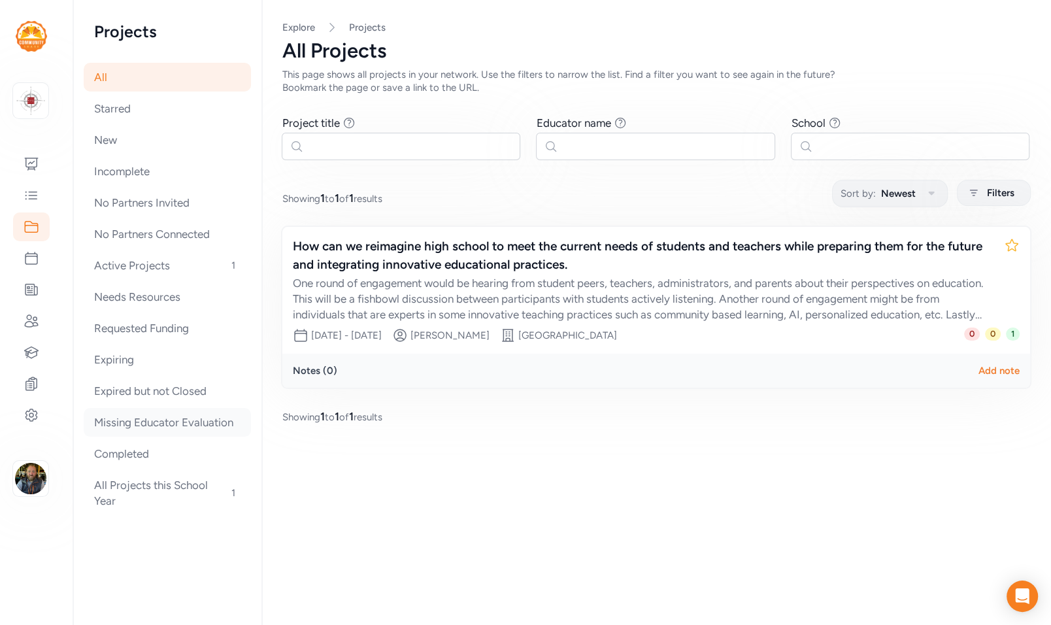
click at [107, 374] on div "Missing Educator Evaluation" at bounding box center [167, 422] width 167 height 29
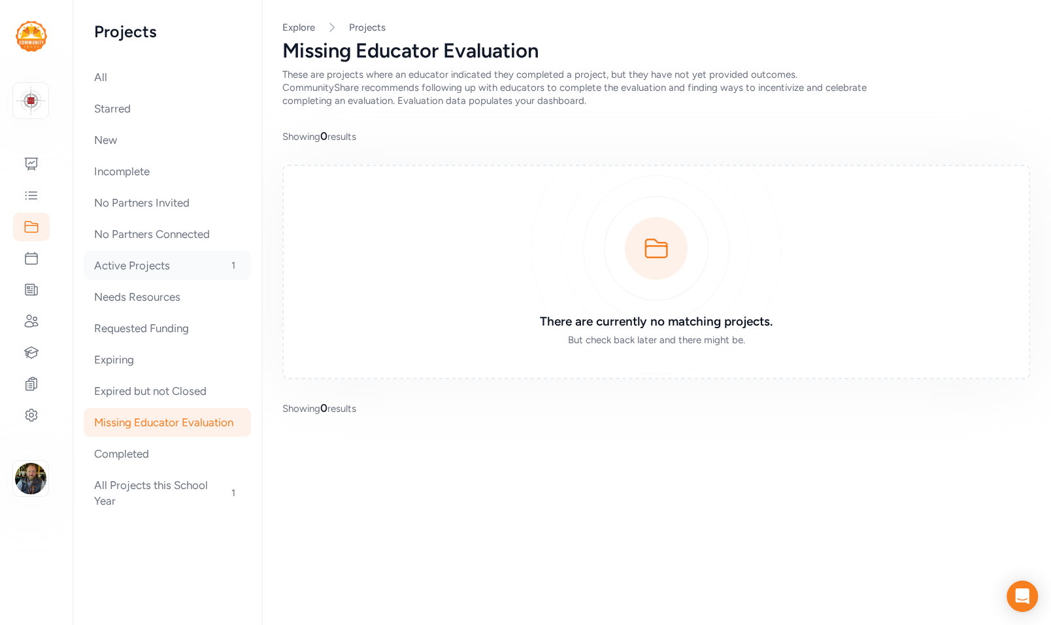
click at [115, 266] on div "Active Projects 1" at bounding box center [167, 265] width 167 height 29
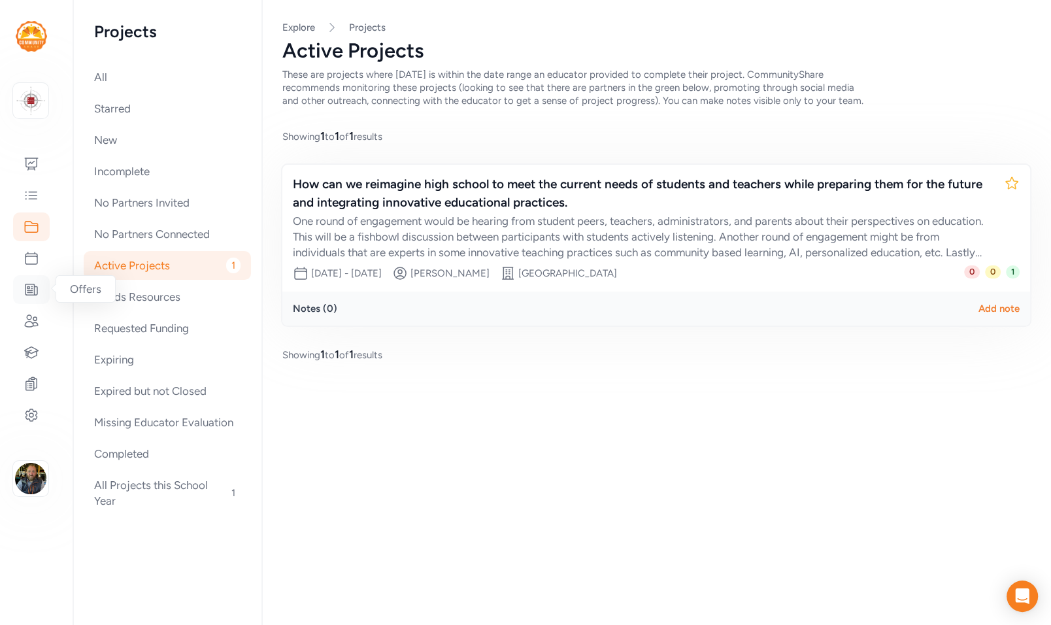
click at [31, 291] on icon at bounding box center [32, 290] width 16 height 16
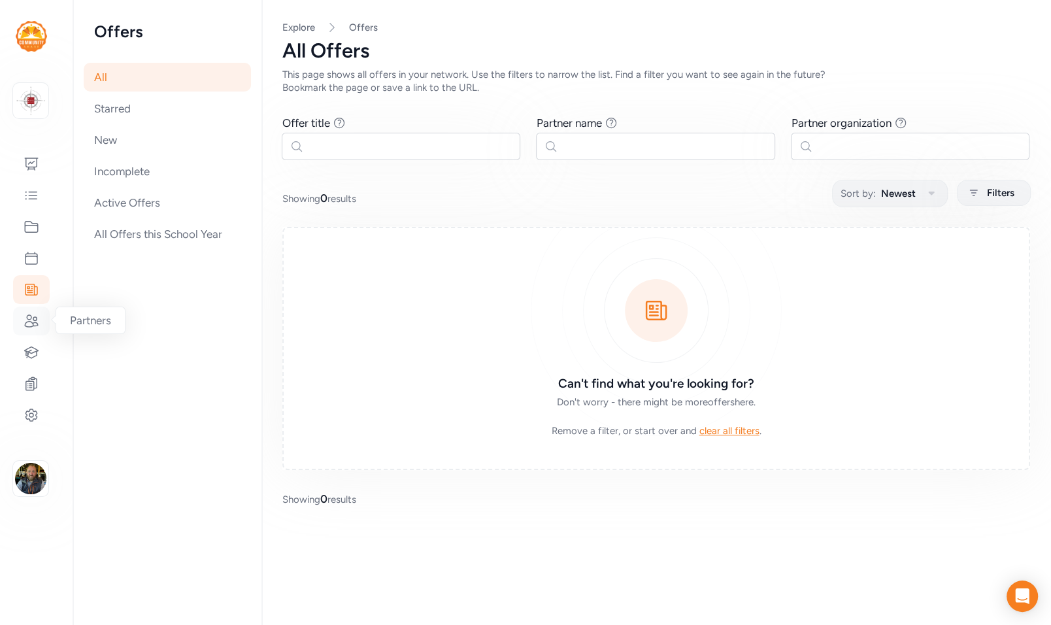
click at [31, 325] on icon at bounding box center [31, 321] width 13 height 12
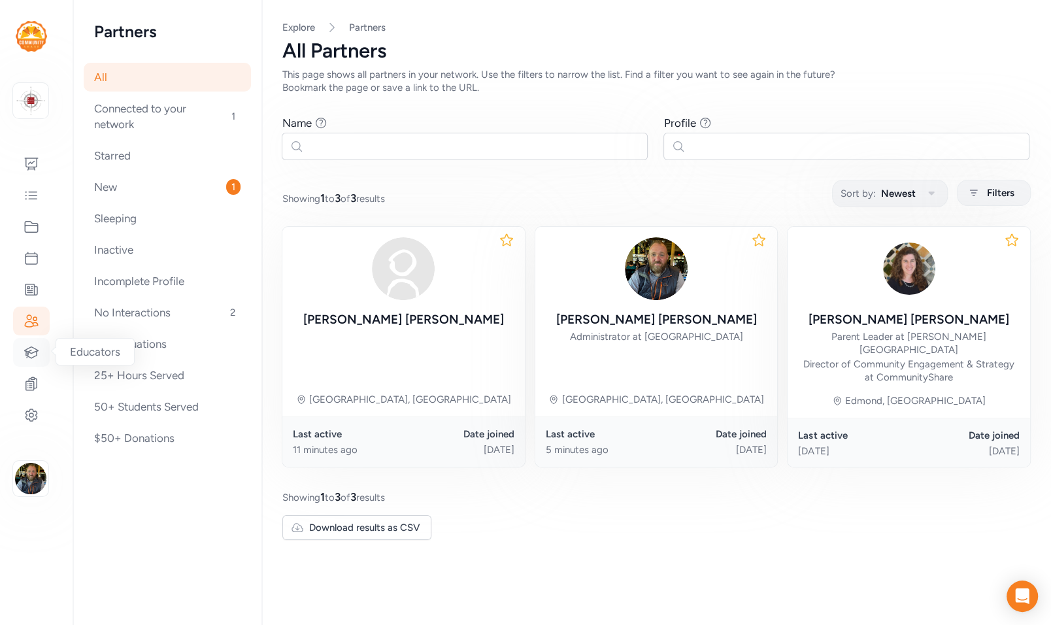
click at [30, 353] on icon at bounding box center [32, 351] width 14 height 11
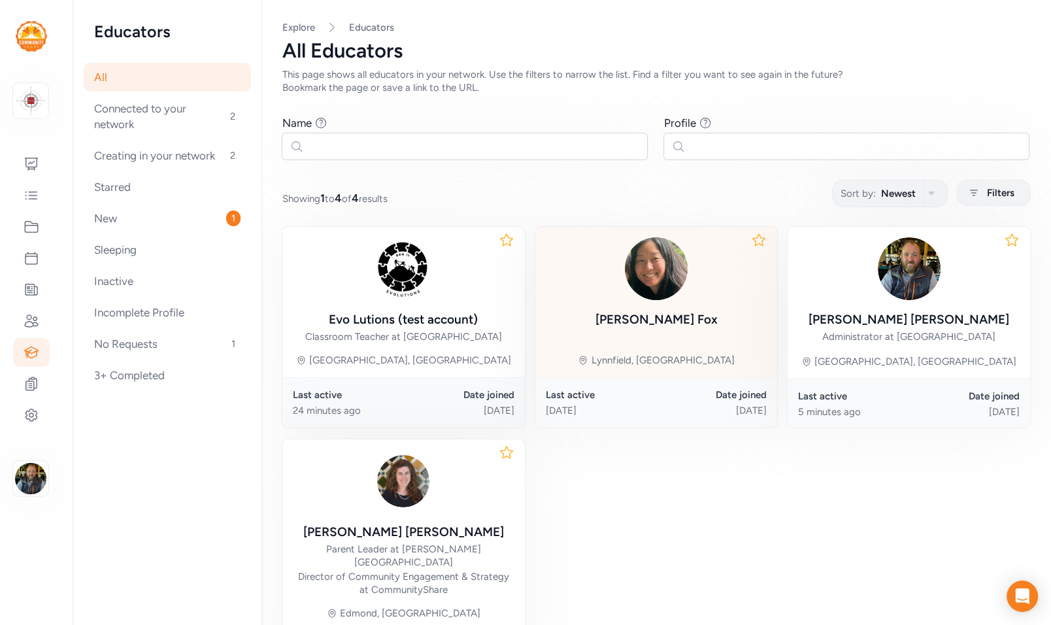
click at [500, 295] on div at bounding box center [656, 268] width 122 height 63
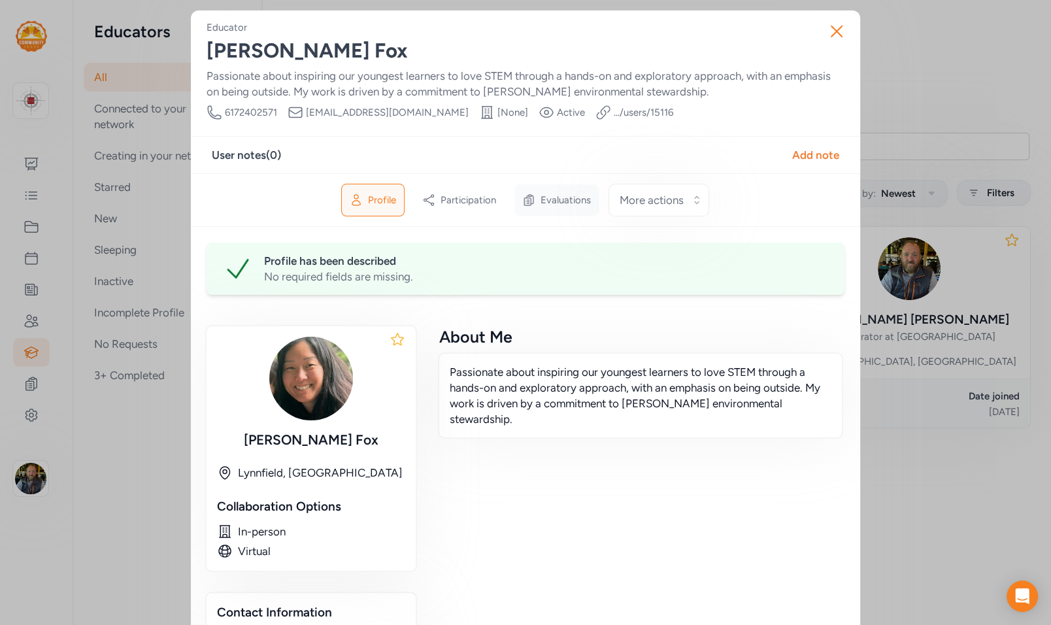
click at [500, 203] on span "Evaluations" at bounding box center [565, 199] width 50 height 13
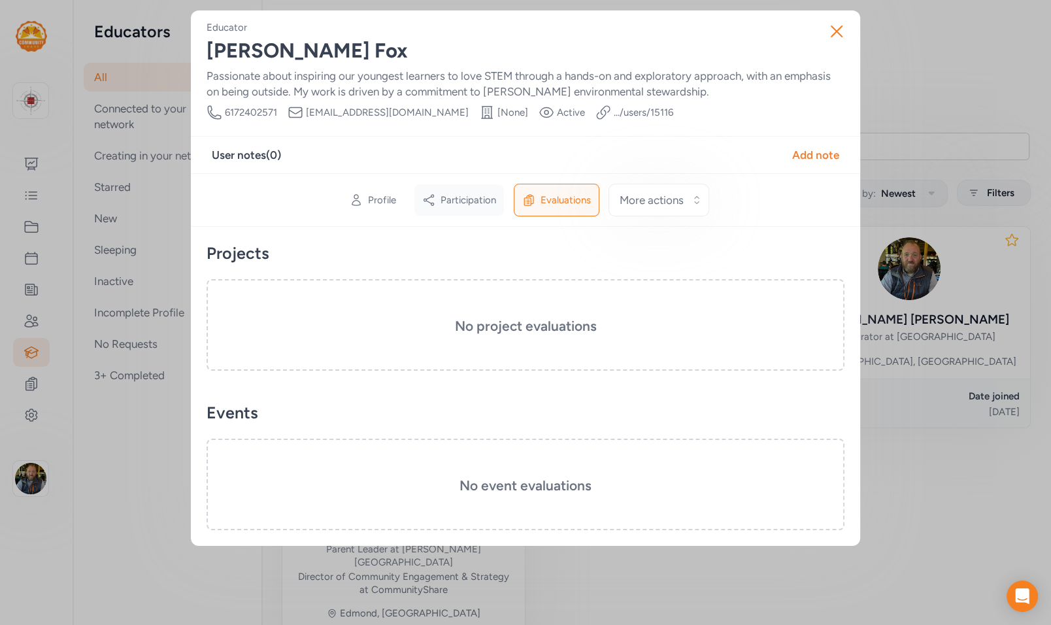
click at [450, 201] on span "Participation" at bounding box center [468, 199] width 56 height 13
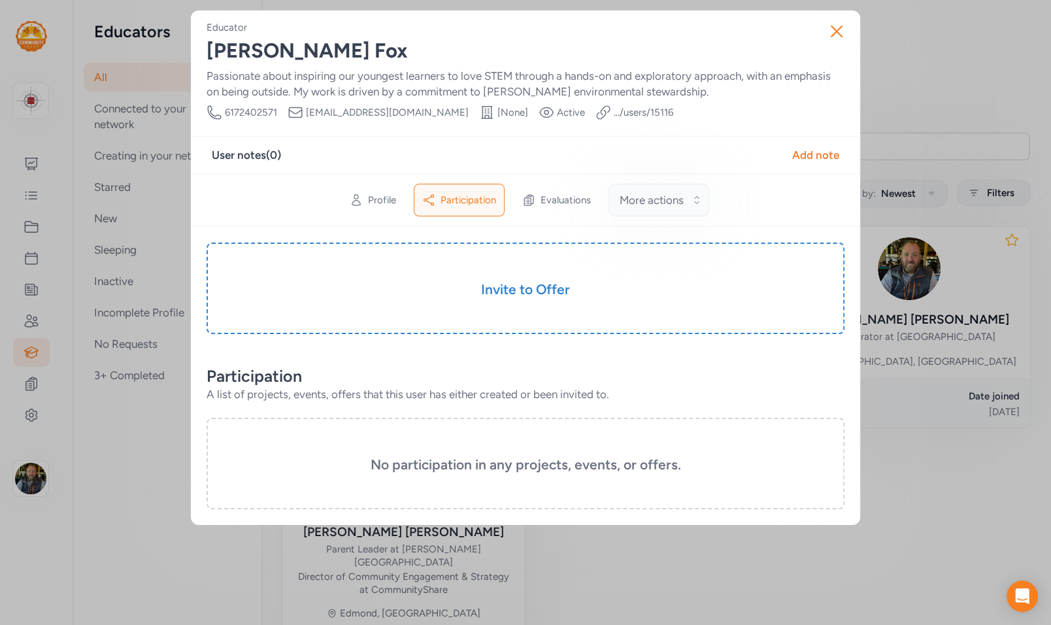
click at [500, 196] on button "More actions" at bounding box center [658, 200] width 101 height 33
click at [364, 197] on div "Profile" at bounding box center [373, 199] width 62 height 31
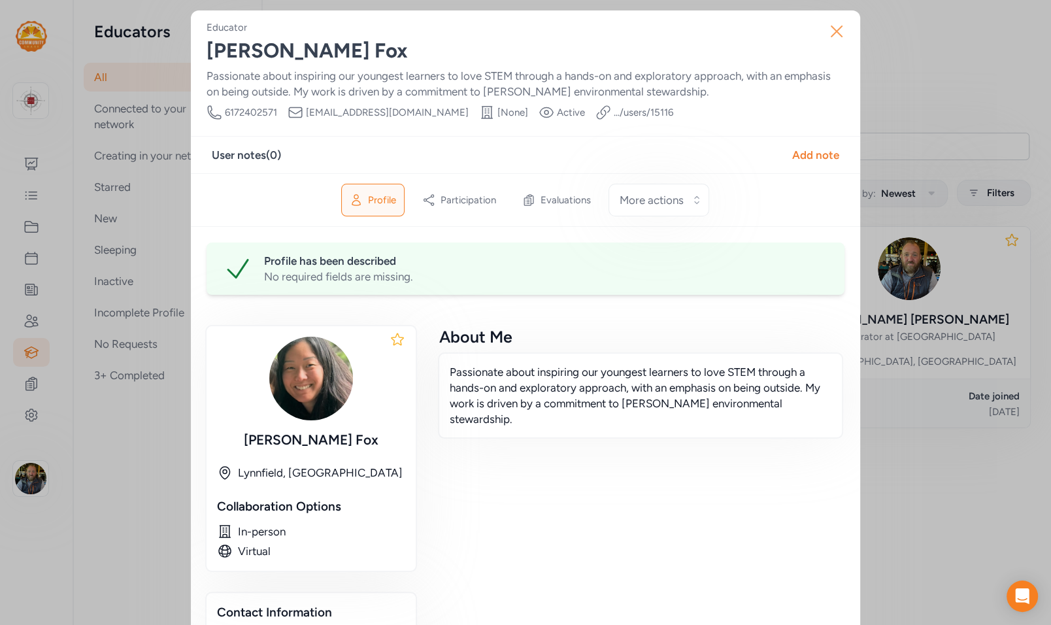
click at [500, 31] on icon "button" at bounding box center [836, 31] width 21 height 21
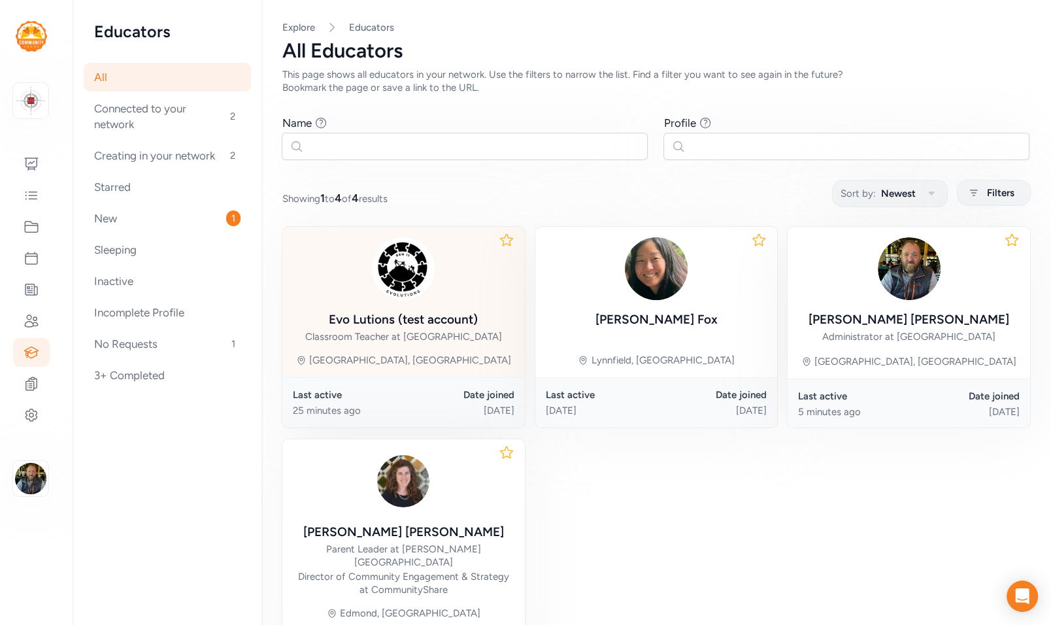
click at [447, 326] on div "Evo Lutions (test account)" at bounding box center [403, 319] width 149 height 18
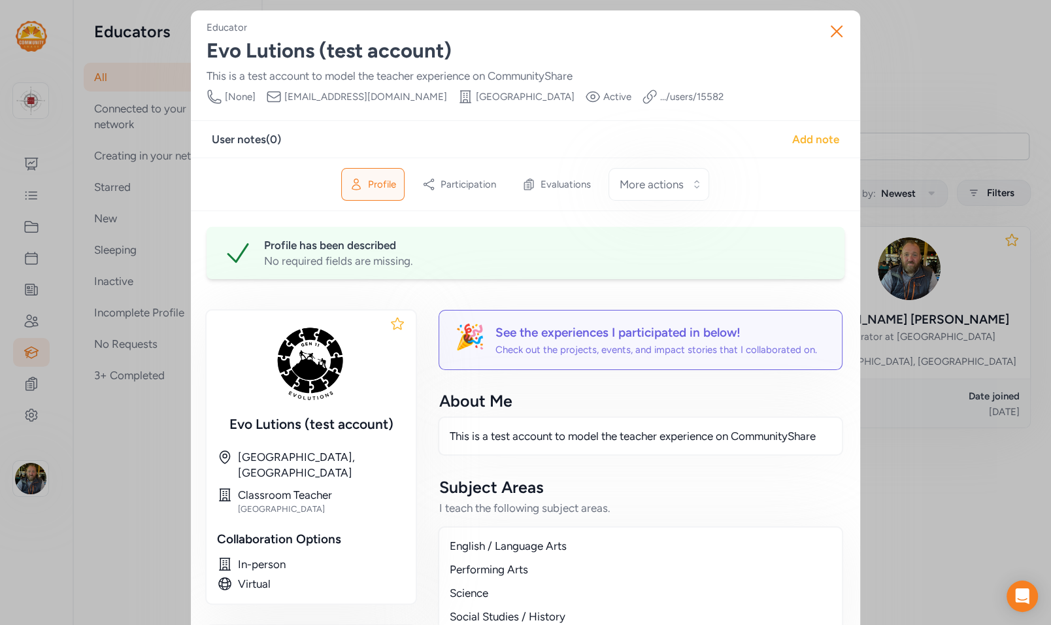
click at [500, 146] on div "Add note" at bounding box center [815, 139] width 47 height 16
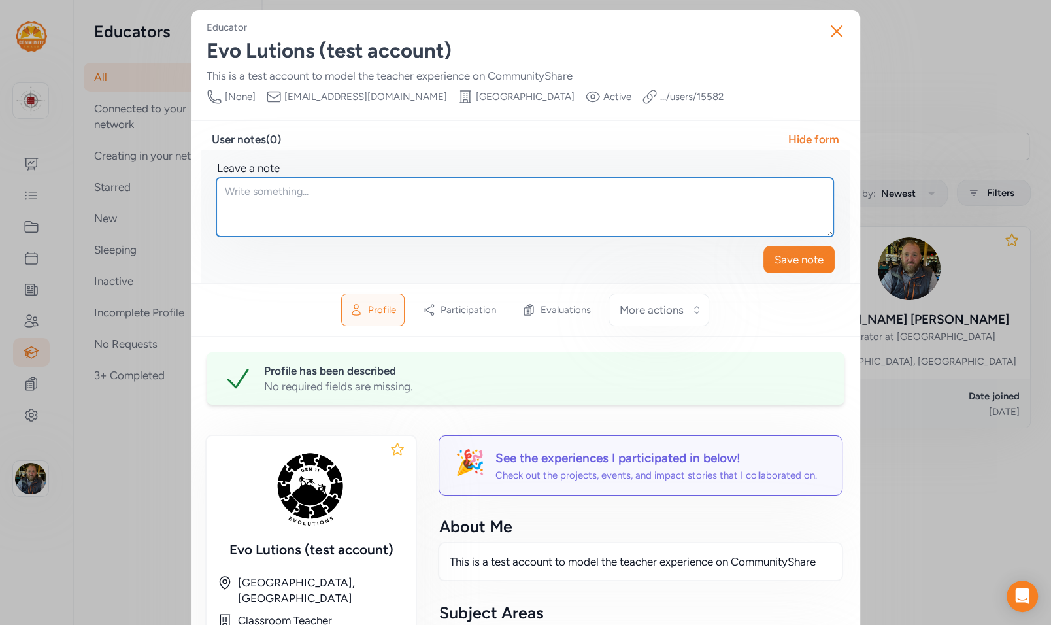
click at [431, 222] on textarea at bounding box center [524, 207] width 617 height 59
type textarea "This is a really great project. Teacher is responsive to requests in a timely m…"
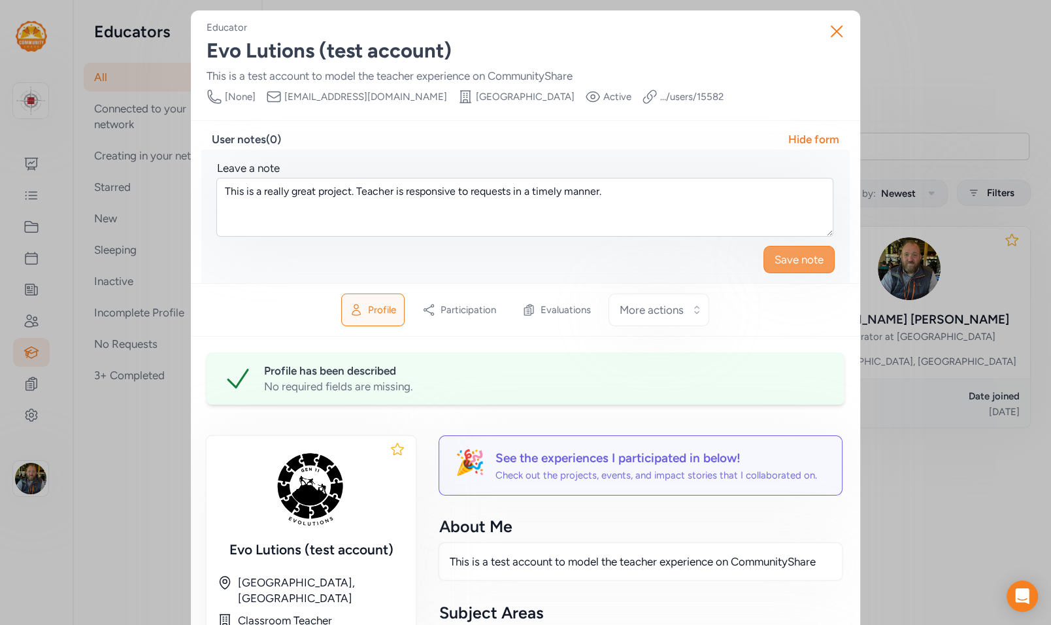
click at [500, 263] on span "Save note" at bounding box center [798, 260] width 49 height 16
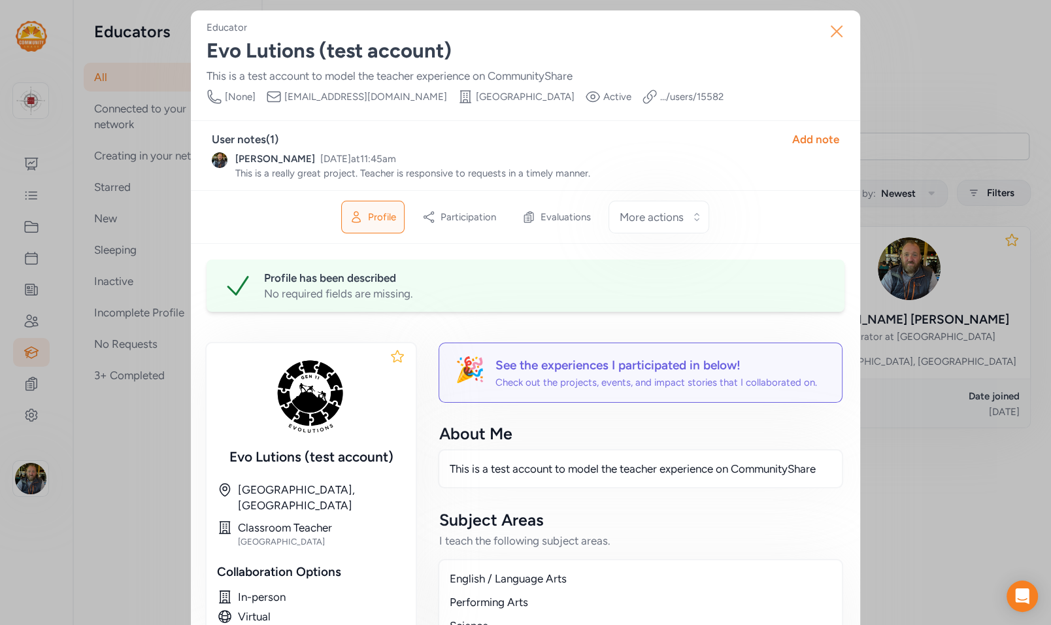
click at [500, 29] on icon "button" at bounding box center [836, 31] width 21 height 21
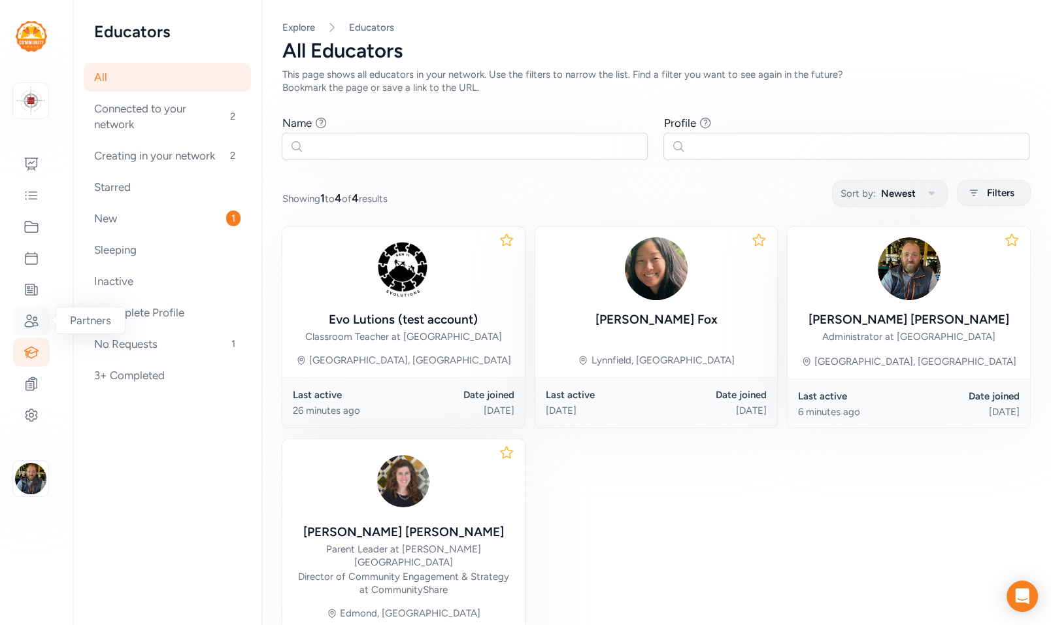
click at [28, 322] on icon at bounding box center [32, 321] width 16 height 16
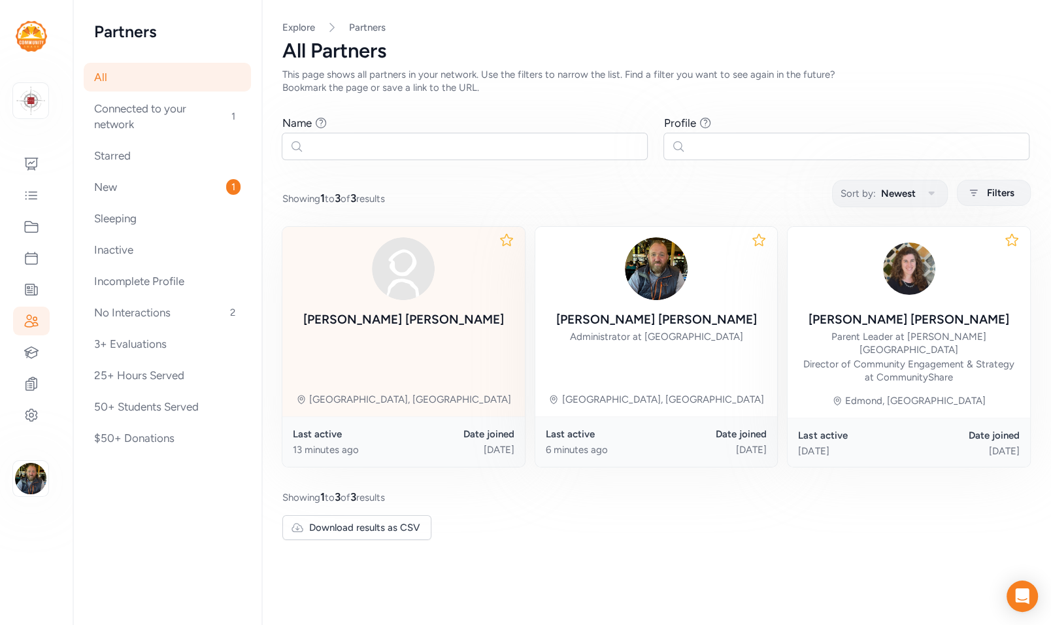
click at [350, 333] on div "William Henes Bolton, MA" at bounding box center [403, 321] width 242 height 189
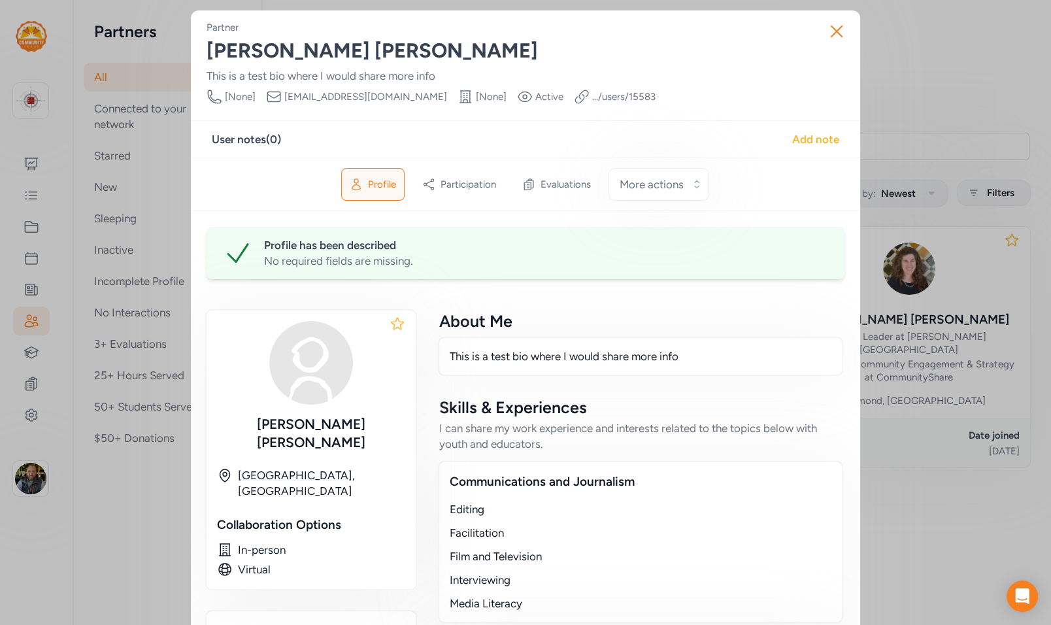
click at [500, 143] on div "Add note" at bounding box center [815, 139] width 47 height 16
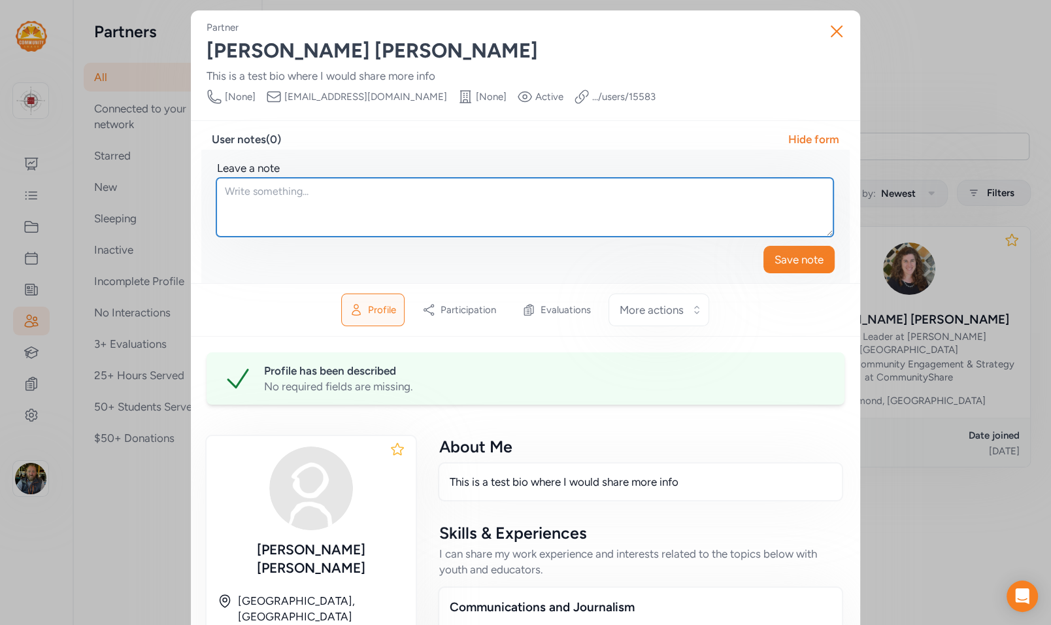
click at [346, 201] on textarea at bounding box center [524, 207] width 617 height 59
type textarea "Has a PC, so be sure to have tech accommodations/support"
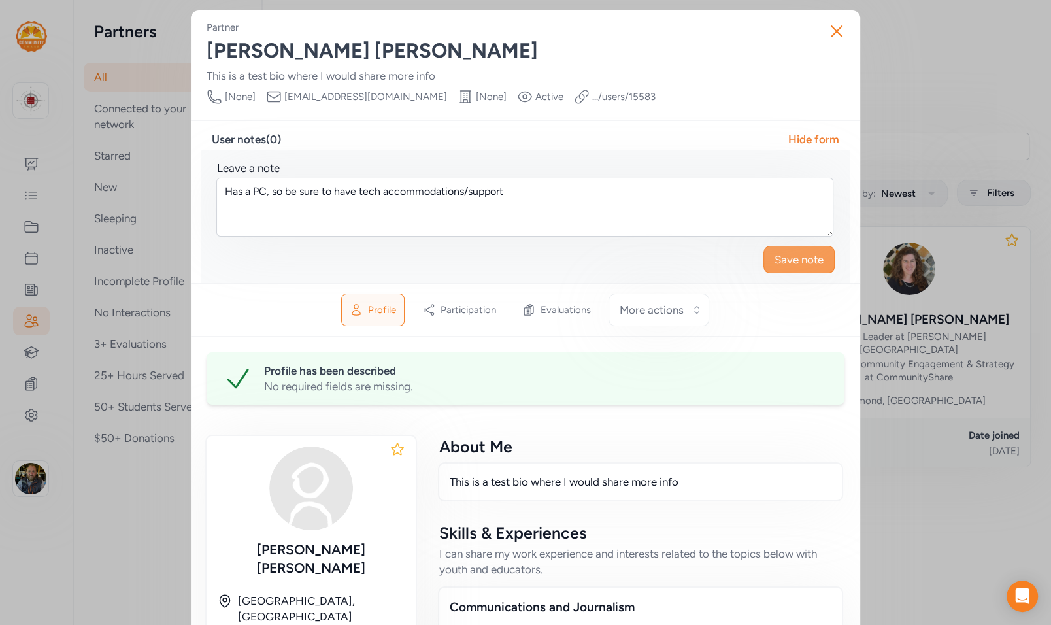
click at [500, 255] on span "Save note" at bounding box center [798, 260] width 49 height 16
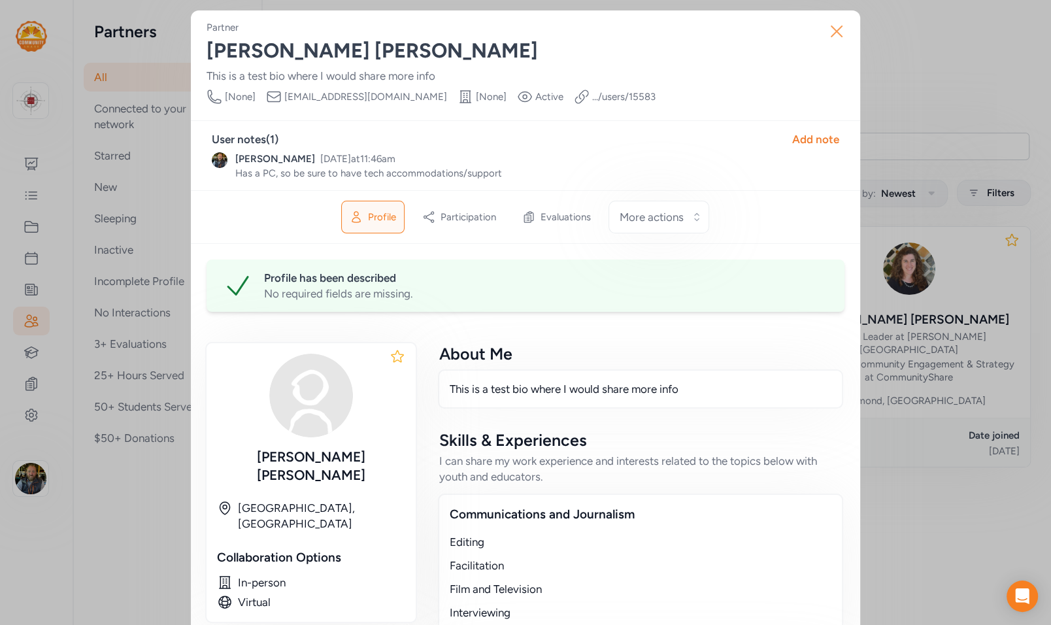
click at [500, 25] on icon "button" at bounding box center [836, 31] width 21 height 21
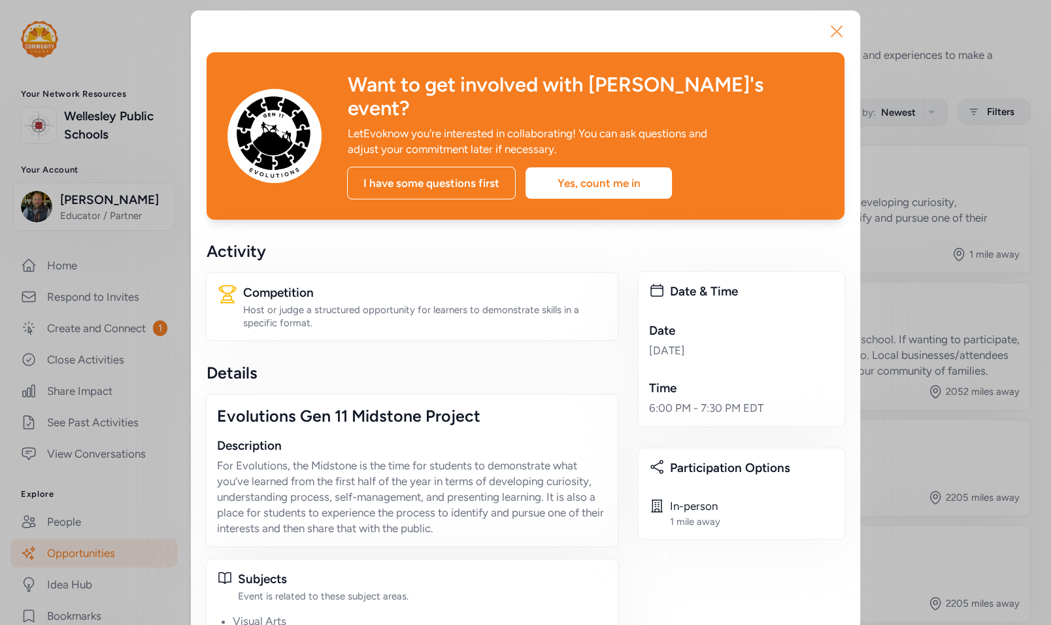
click at [836, 31] on icon "button" at bounding box center [836, 31] width 10 height 10
